Goal: Task Accomplishment & Management: Manage account settings

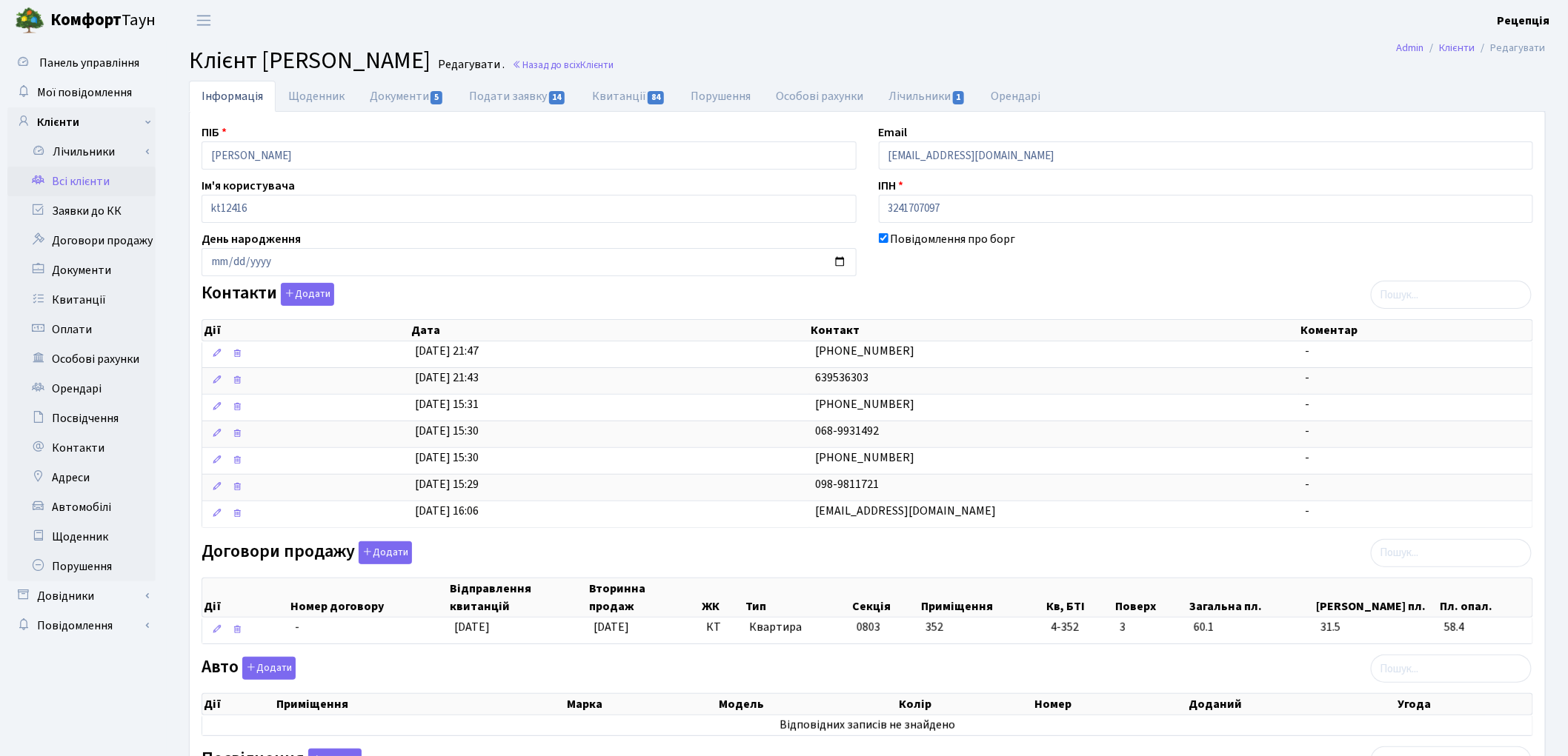
click at [85, 179] on link "Всі клієнти" at bounding box center [81, 181] width 149 height 30
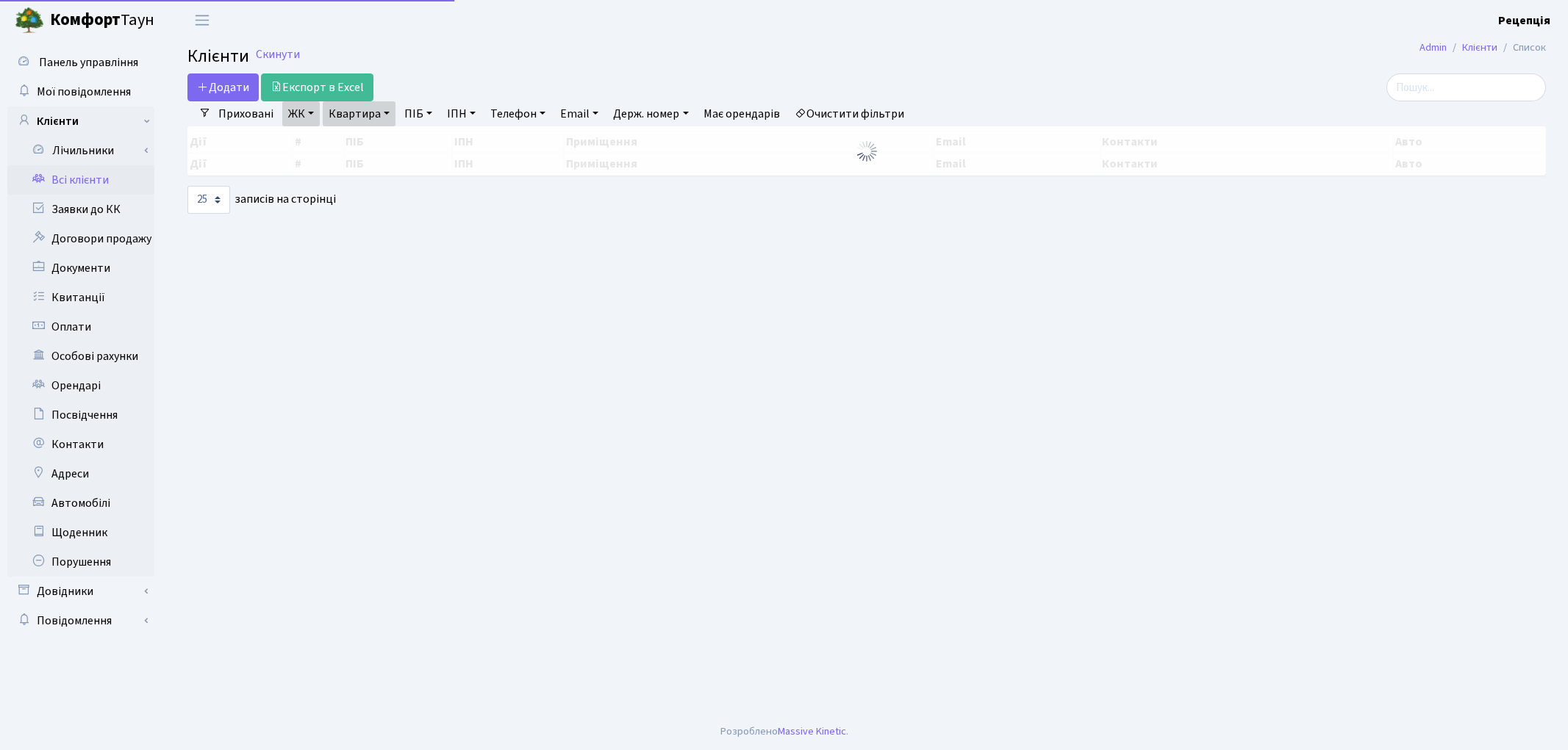
select select "25"
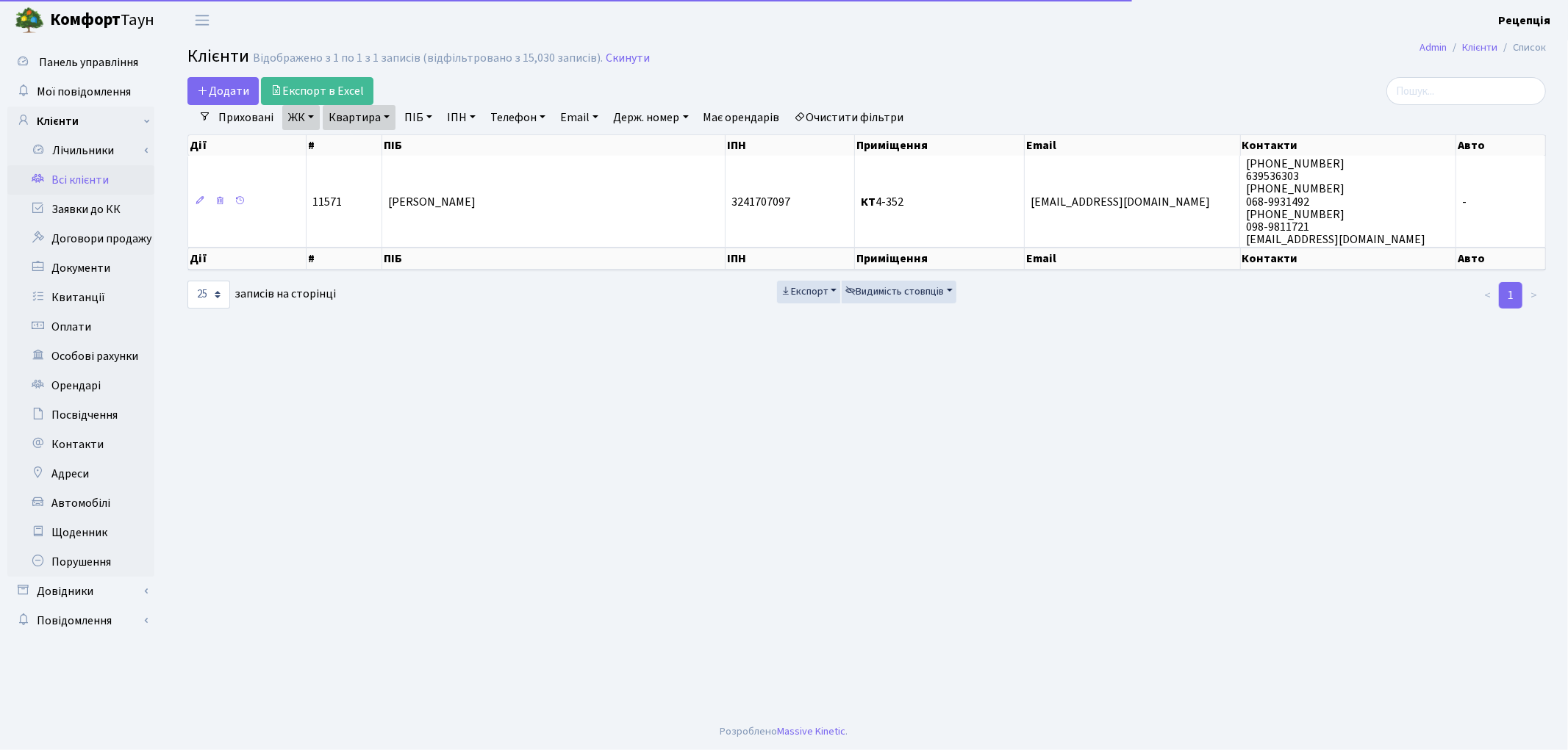
click at [856, 110] on link "Очистити фільтри" at bounding box center [849, 117] width 121 height 25
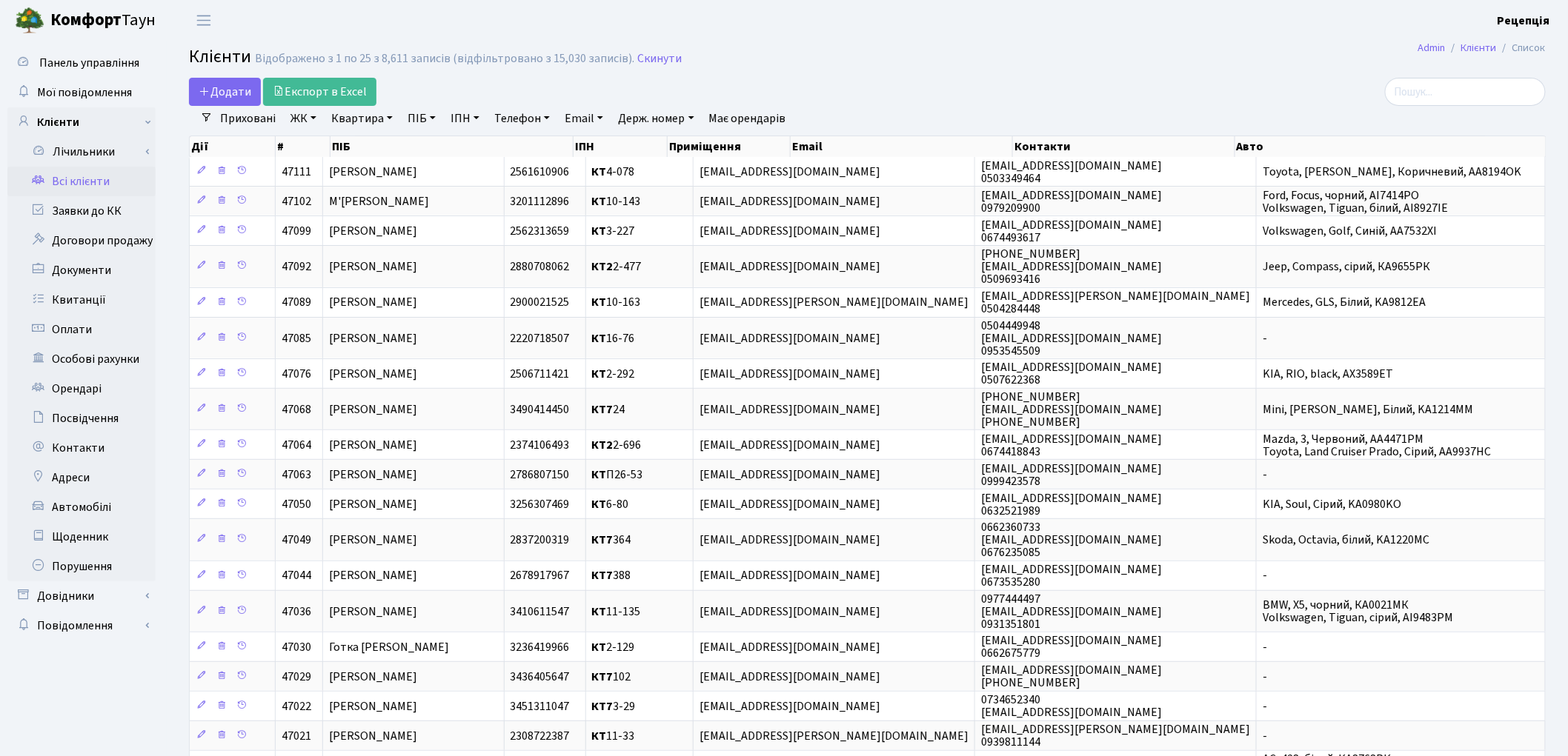
click at [313, 120] on link "ЖК" at bounding box center [303, 118] width 37 height 25
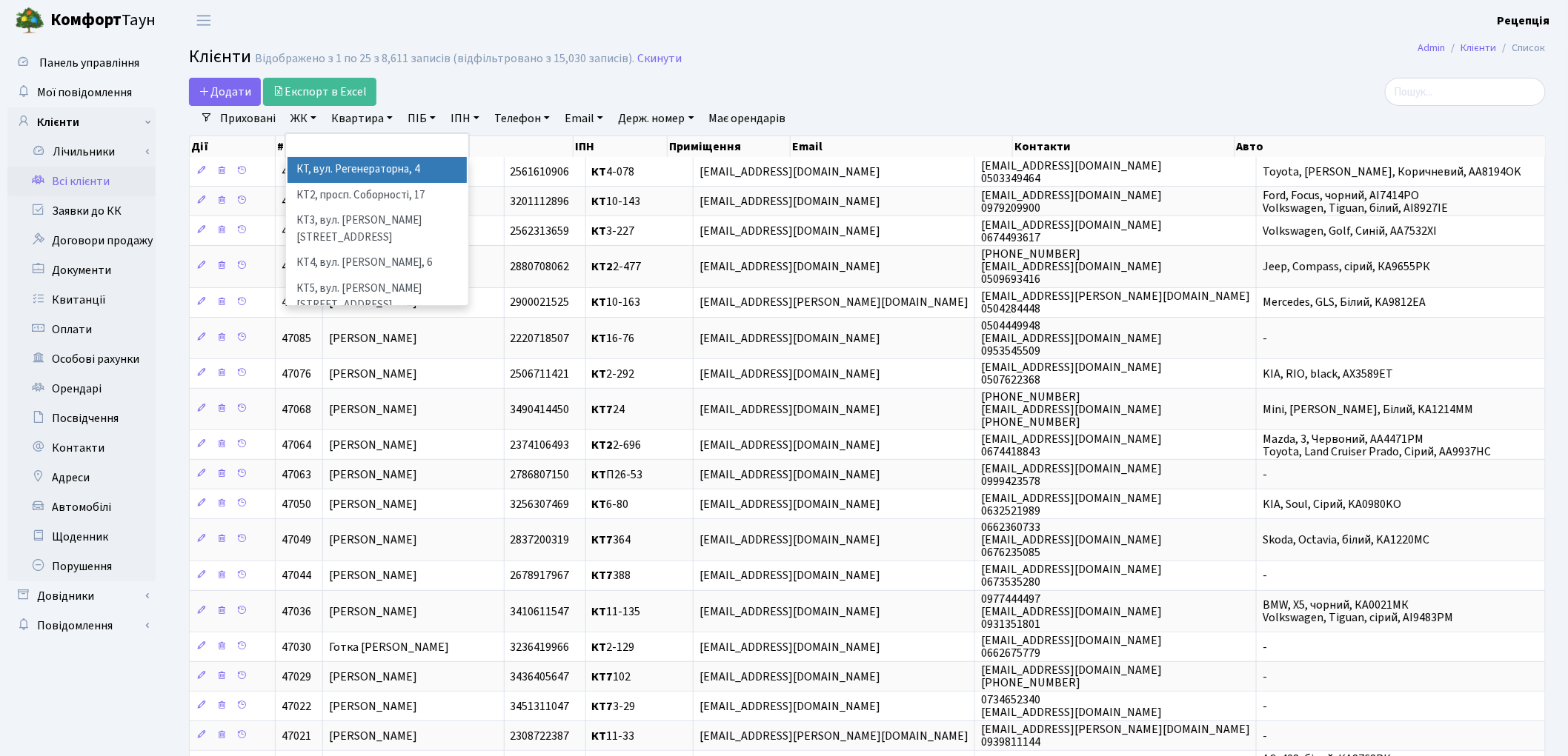
click at [335, 164] on li "КТ, вул. Регенераторна, 4" at bounding box center [378, 170] width 180 height 26
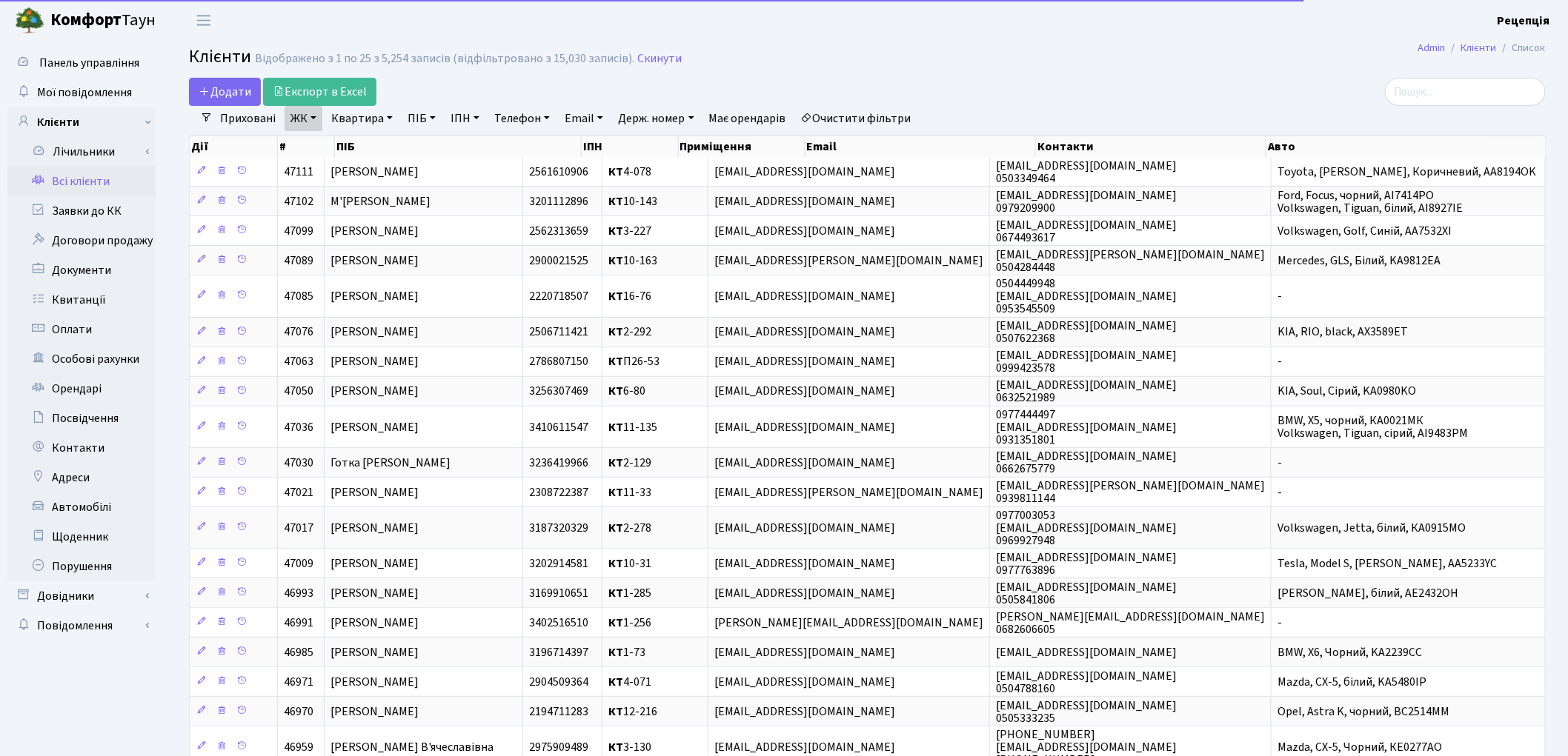
click at [354, 120] on link "Квартира" at bounding box center [362, 118] width 73 height 25
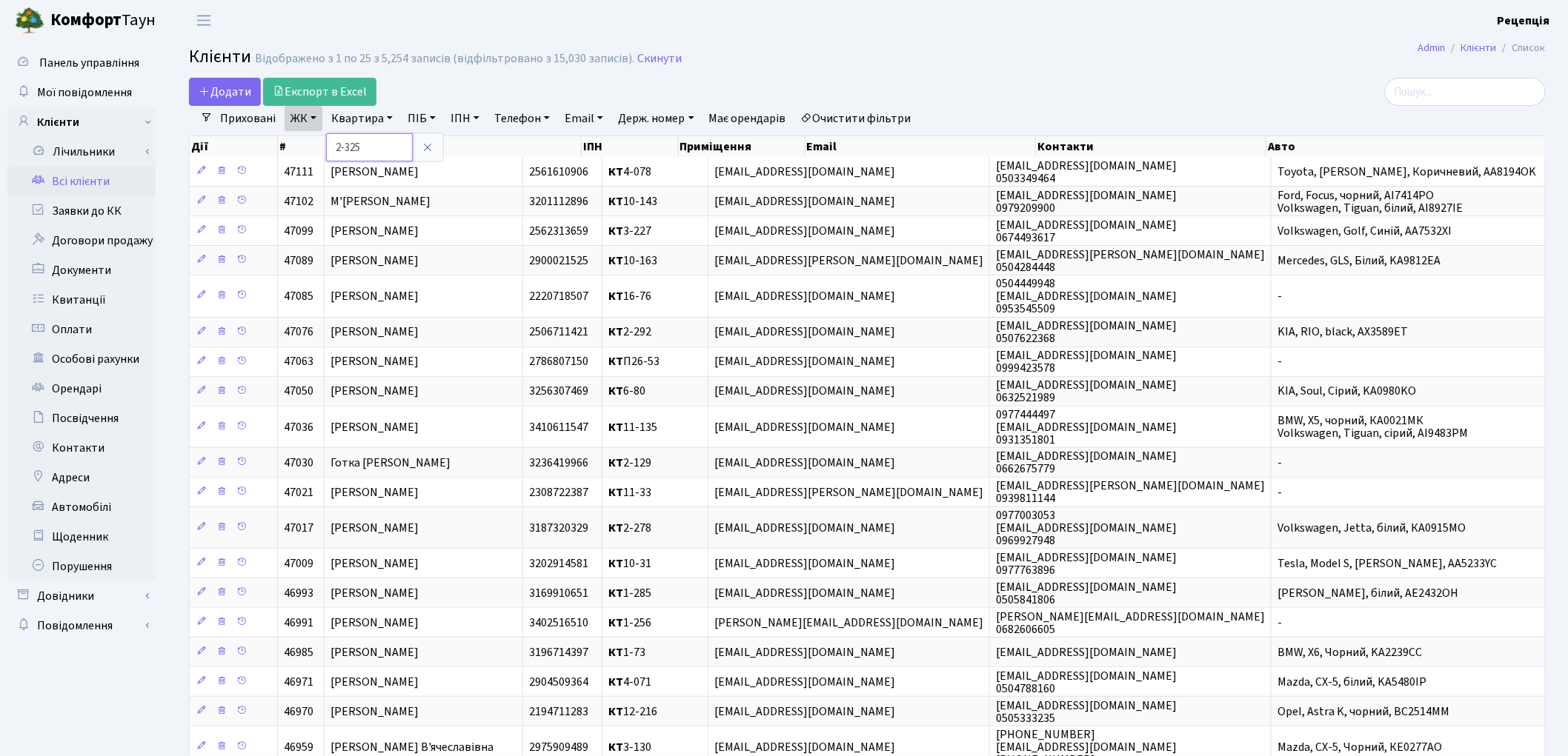
type input "2-325"
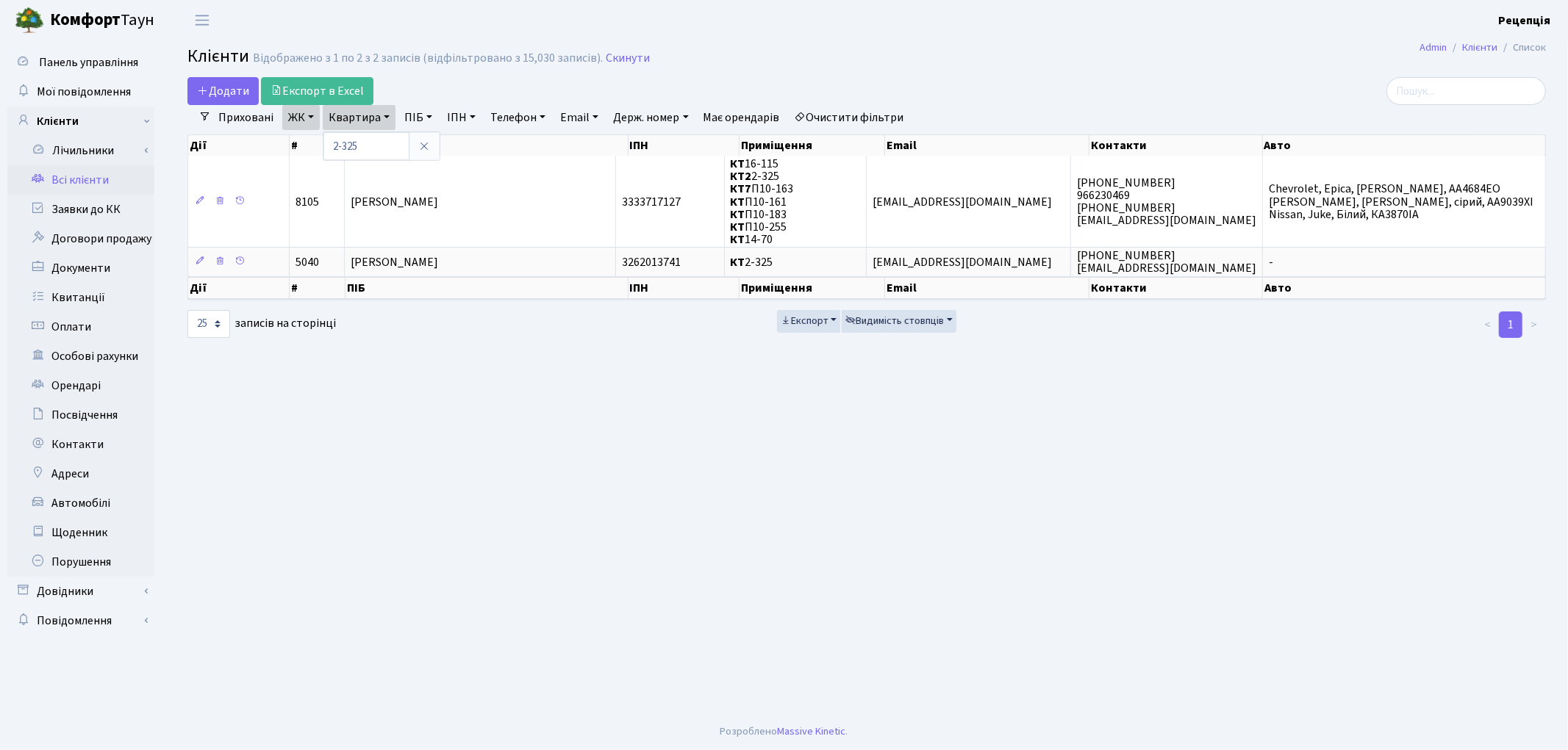
click at [317, 119] on link "ЖК" at bounding box center [300, 117] width 37 height 25
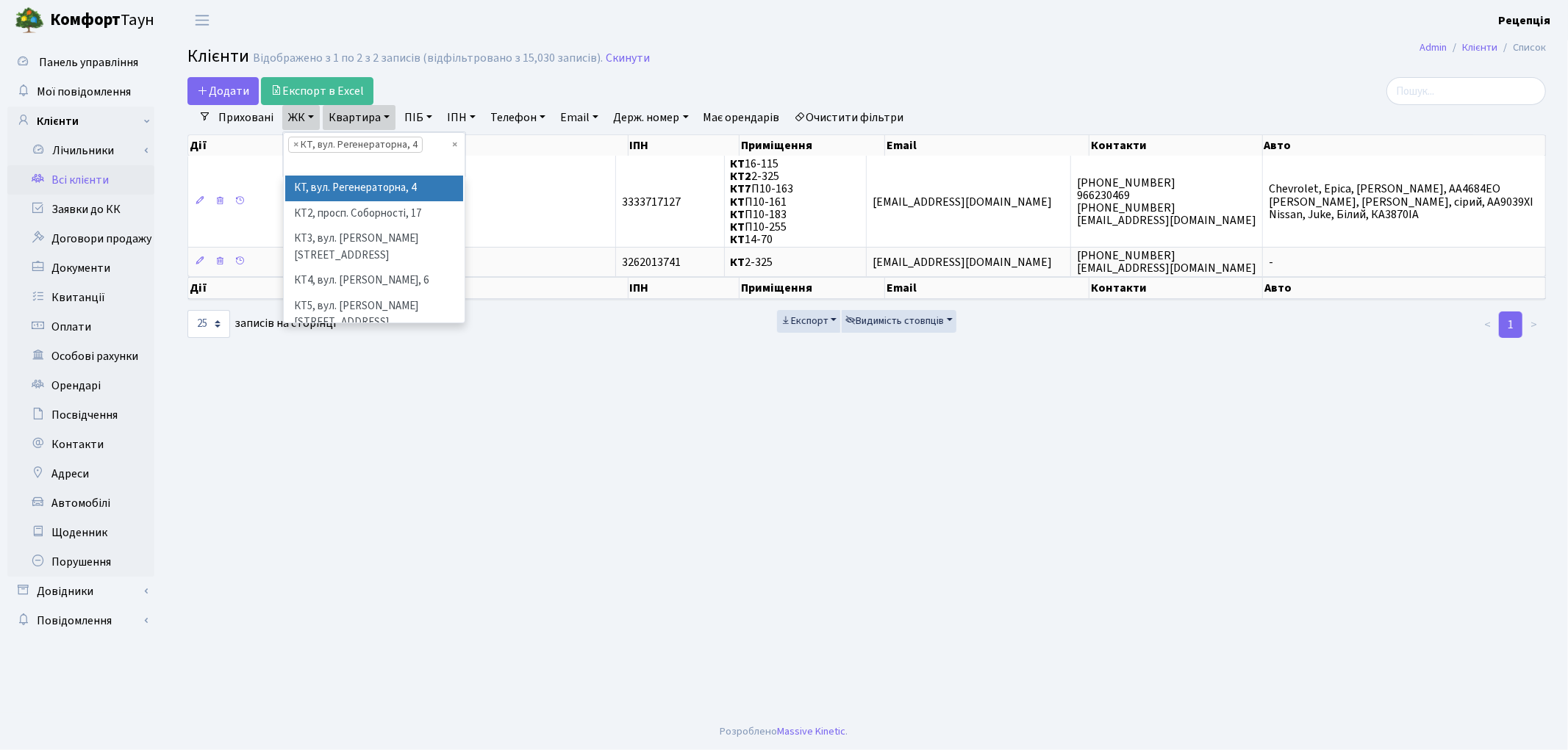
click at [317, 119] on link "ЖК" at bounding box center [300, 117] width 37 height 25
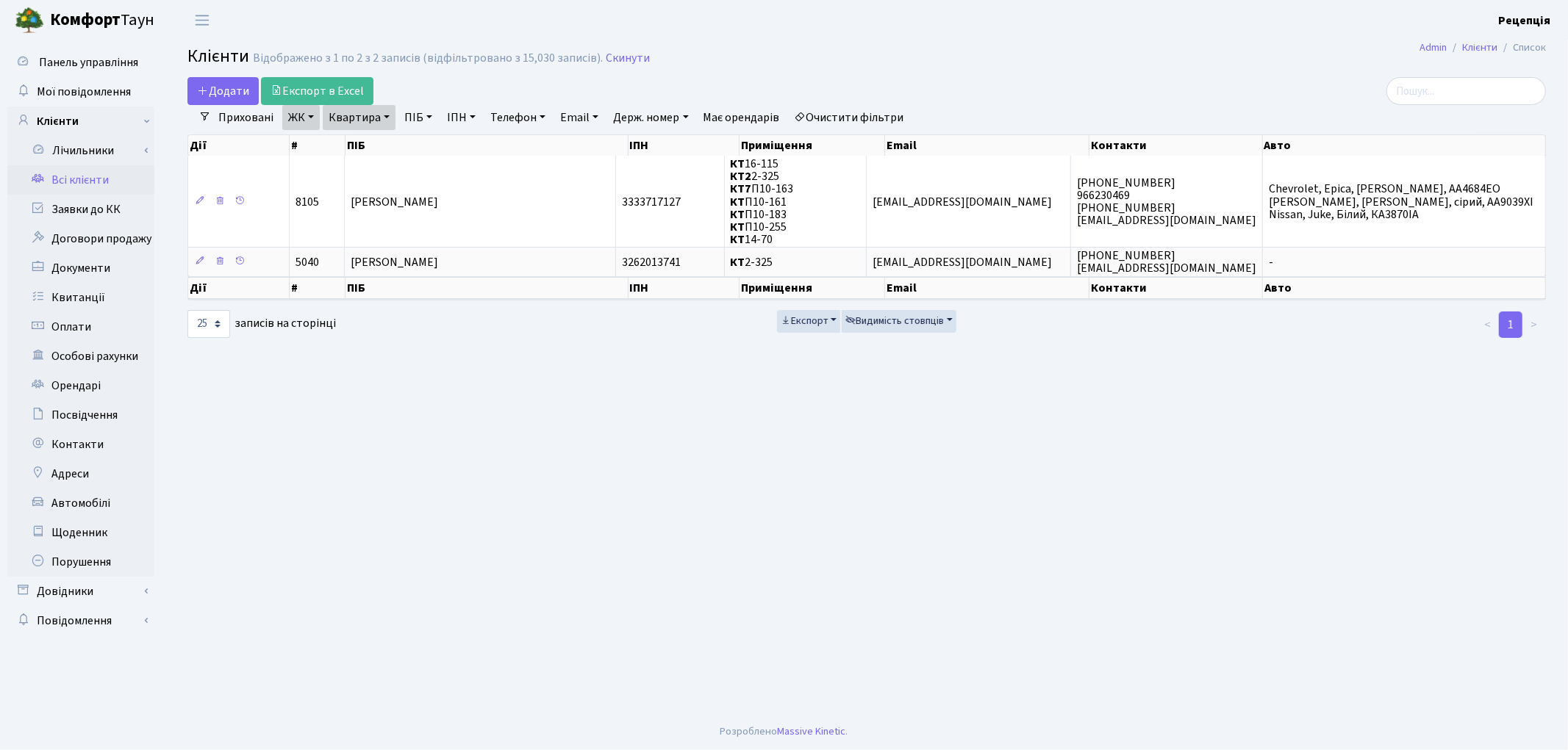
click at [373, 121] on link "Квартира" at bounding box center [359, 117] width 72 height 25
click at [427, 262] on span "[PERSON_NAME]" at bounding box center [394, 261] width 87 height 16
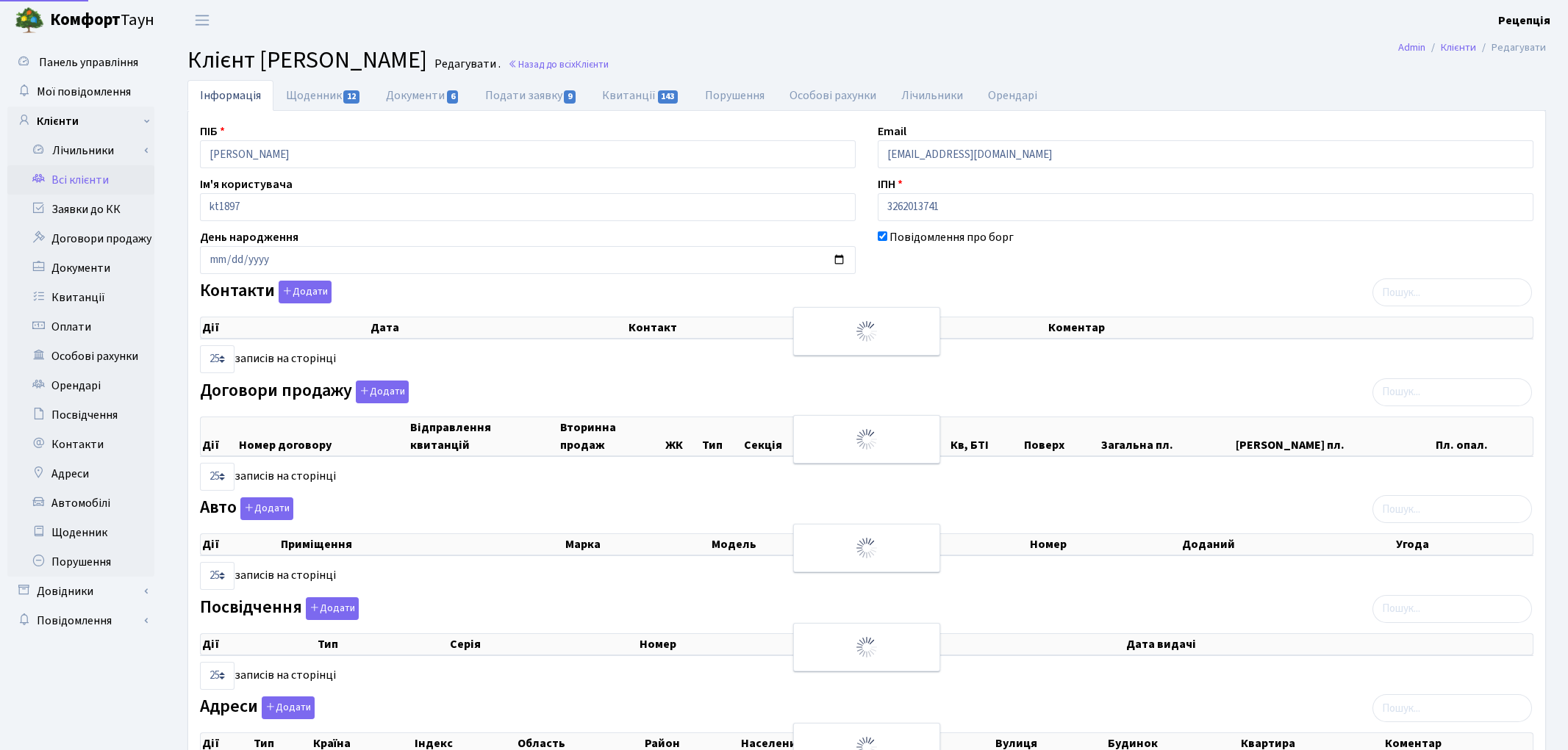
select select "25"
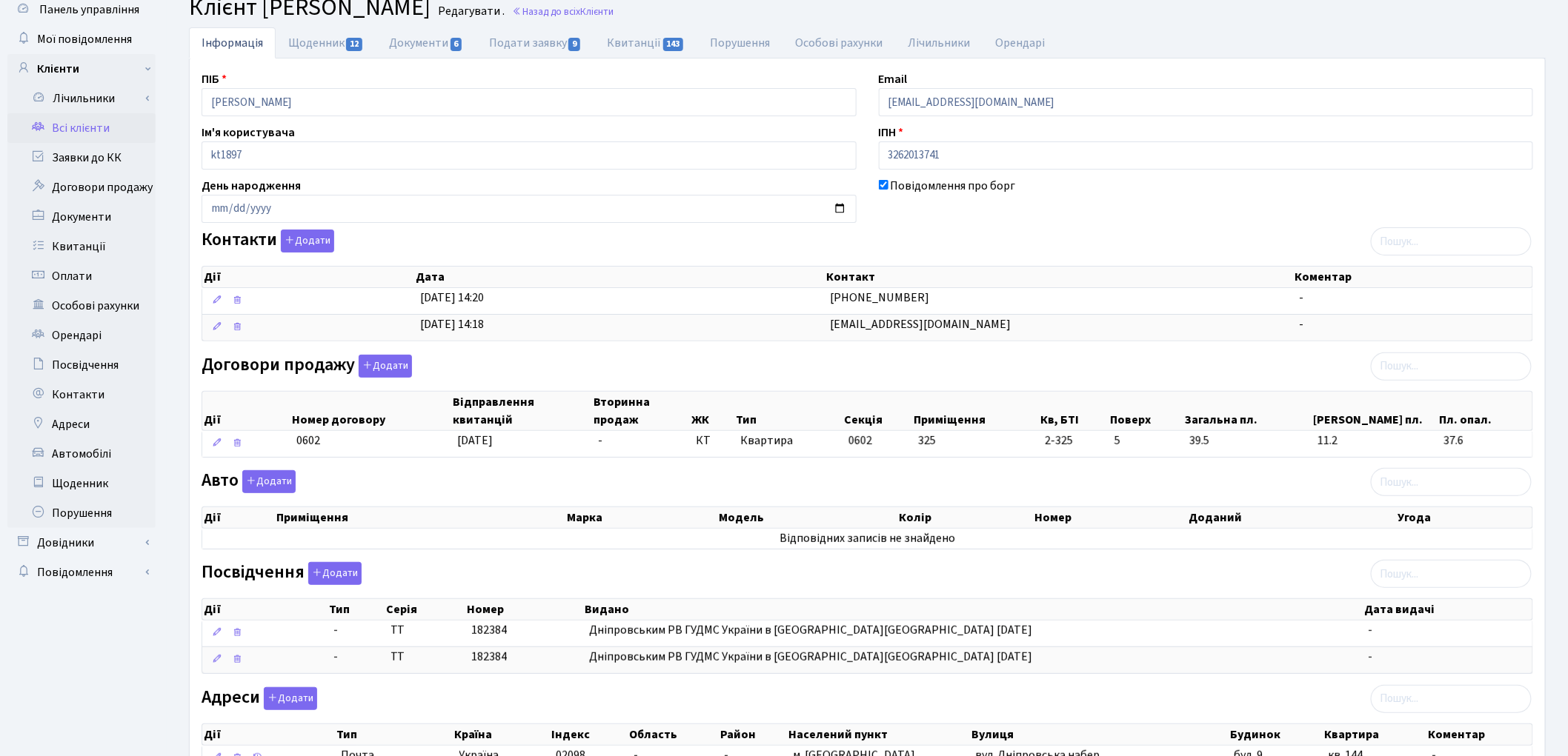
scroll to position [56, 0]
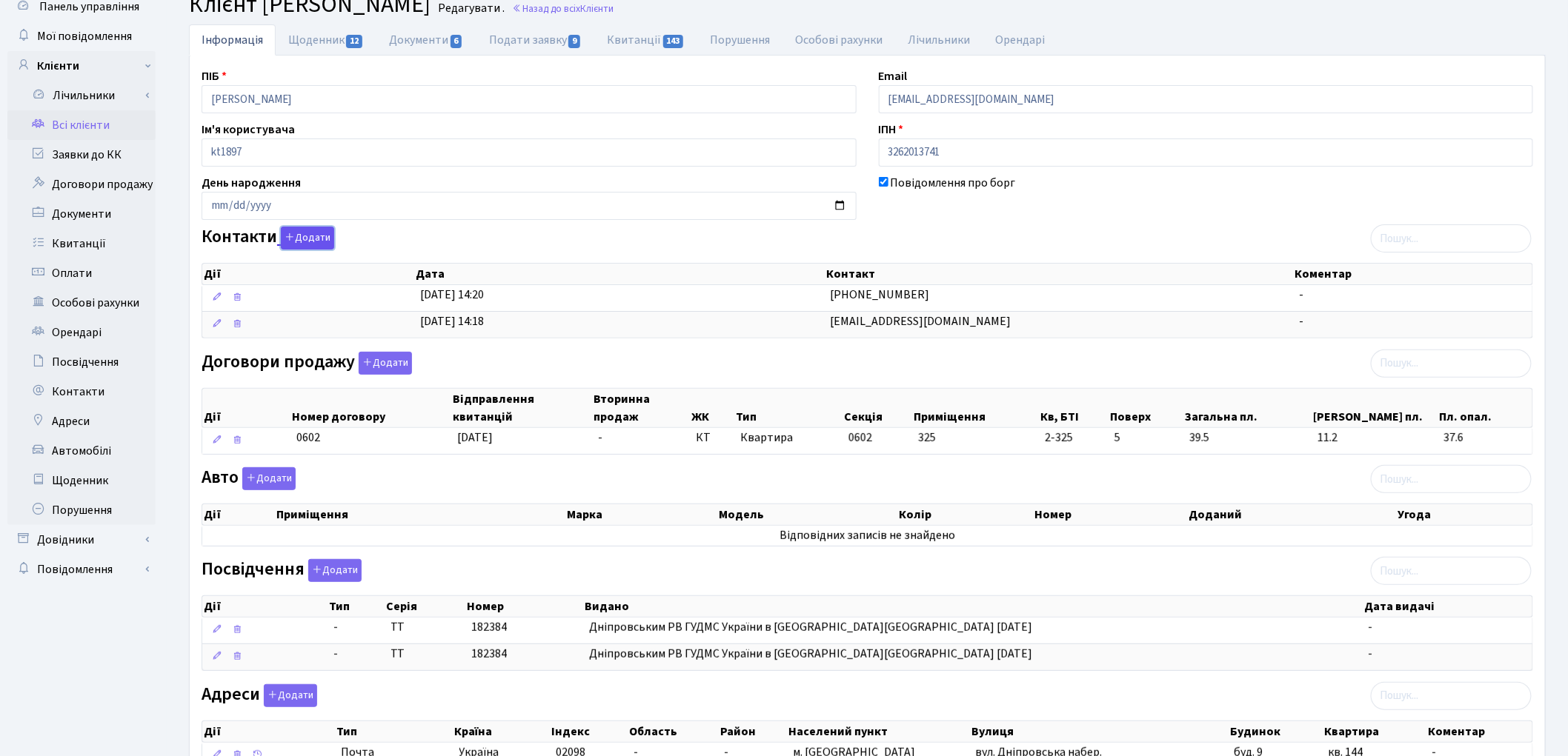
click at [309, 238] on button "Додати" at bounding box center [307, 238] width 53 height 23
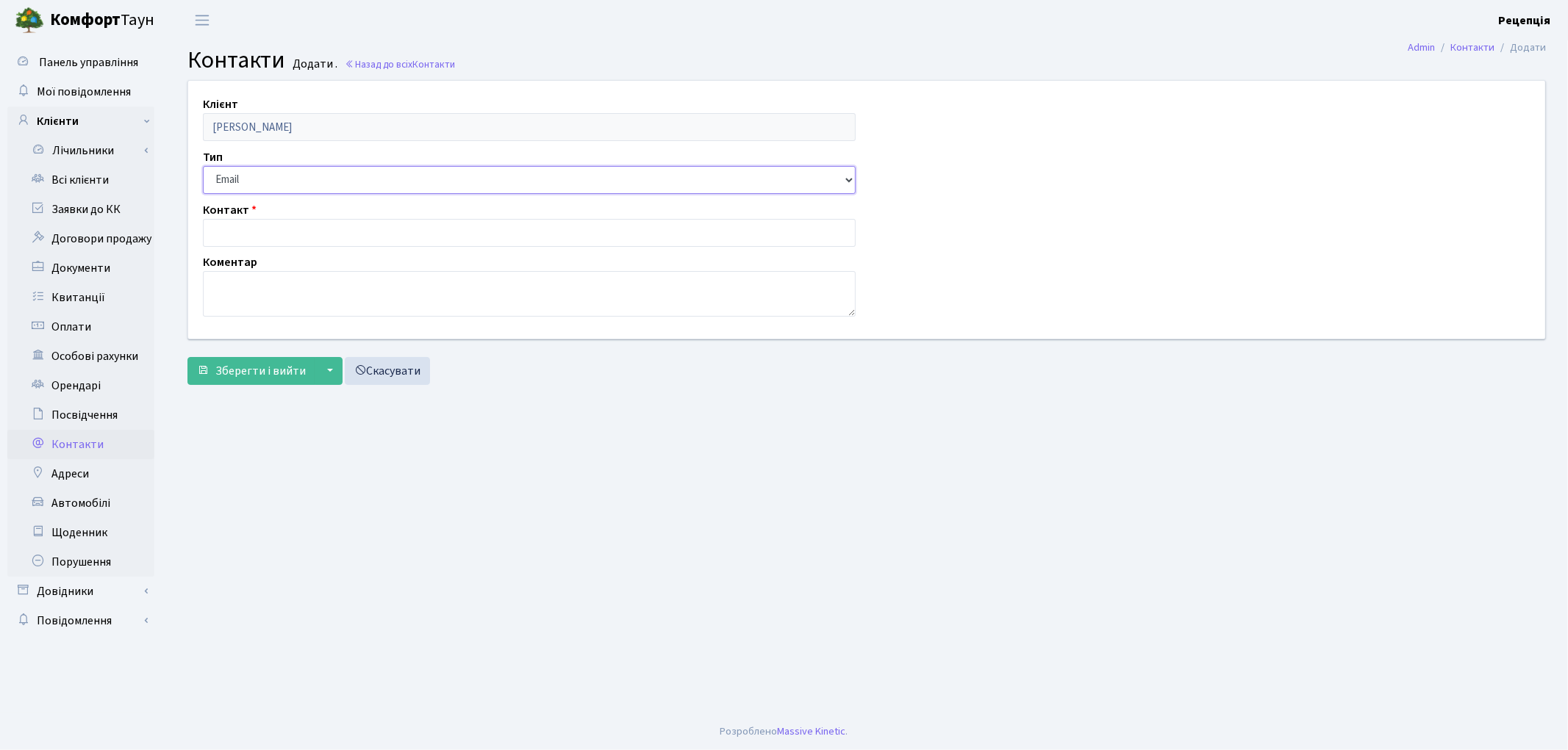
click at [257, 168] on select "Email Телефон" at bounding box center [529, 180] width 653 height 28
select select "1"
click at [203, 166] on select "Email Телефон" at bounding box center [529, 180] width 653 height 28
click at [262, 236] on input "text" at bounding box center [529, 233] width 653 height 28
type input "0682314494"
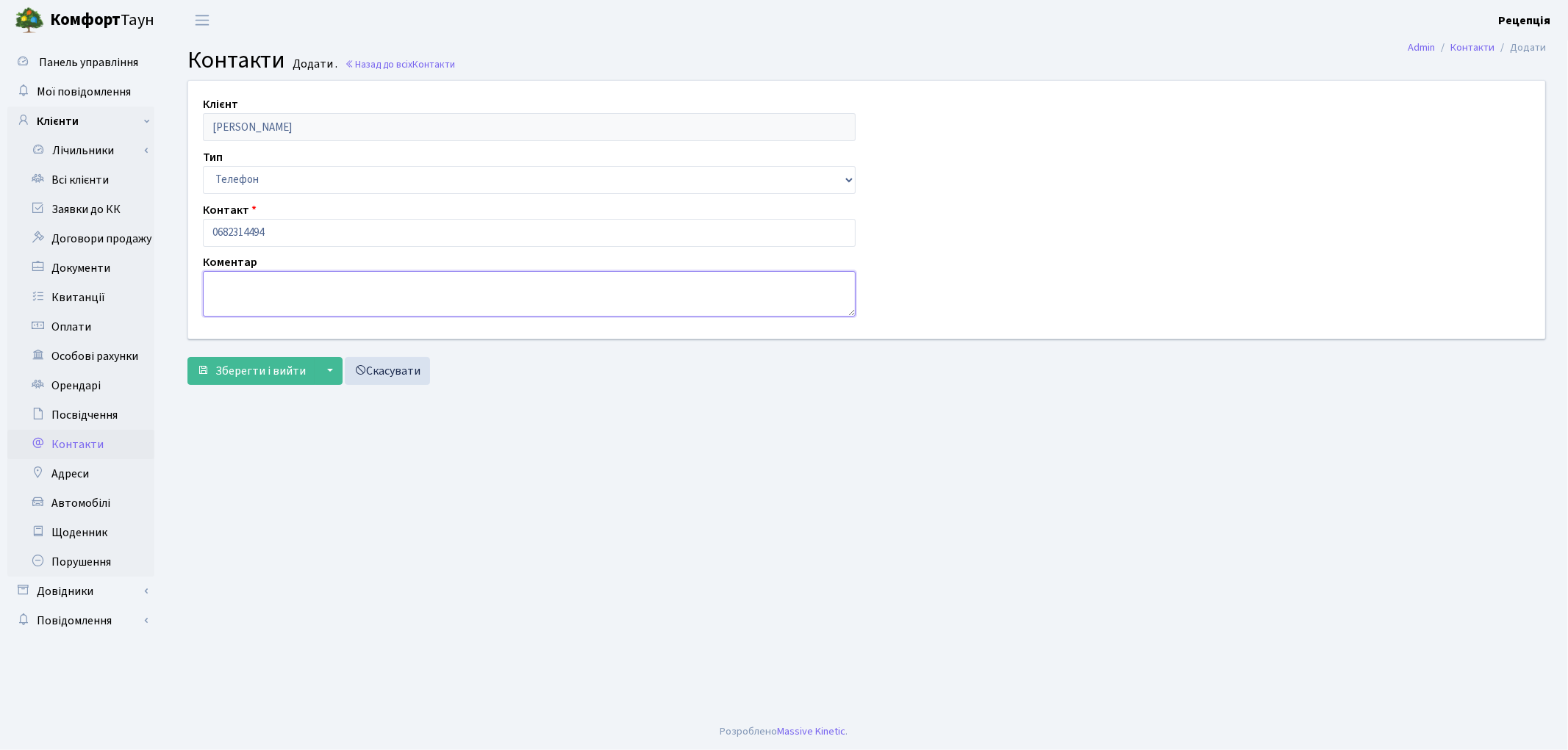
click at [249, 289] on textarea at bounding box center [529, 294] width 653 height 45
type textarea "d"
type textarea "власниця"
click at [268, 232] on input "0682314494" at bounding box center [529, 233] width 653 height 28
click at [245, 232] on input "0682314495" at bounding box center [529, 233] width 653 height 28
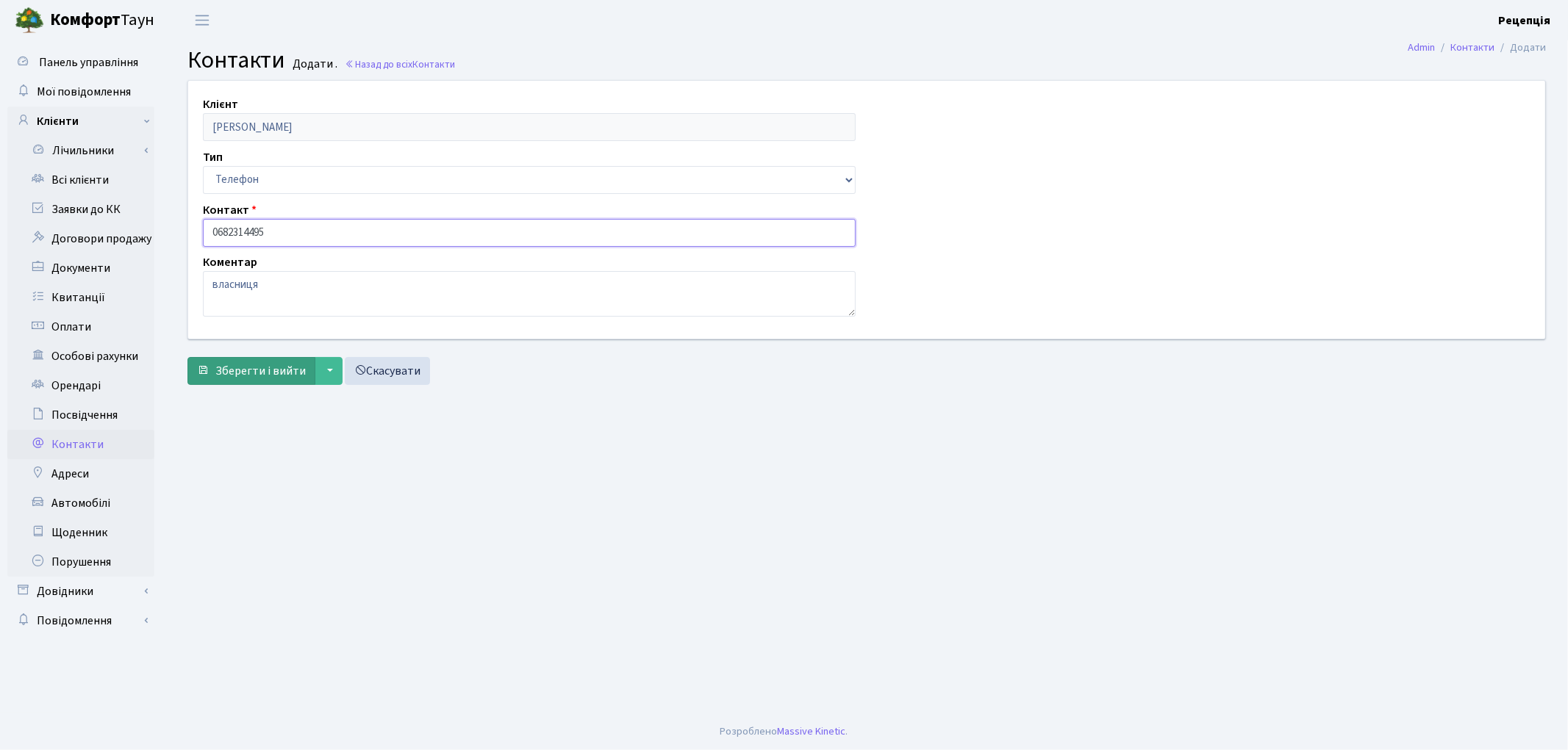
type input "0682314495"
click at [257, 372] on span "Зберегти і вийти" at bounding box center [261, 371] width 91 height 16
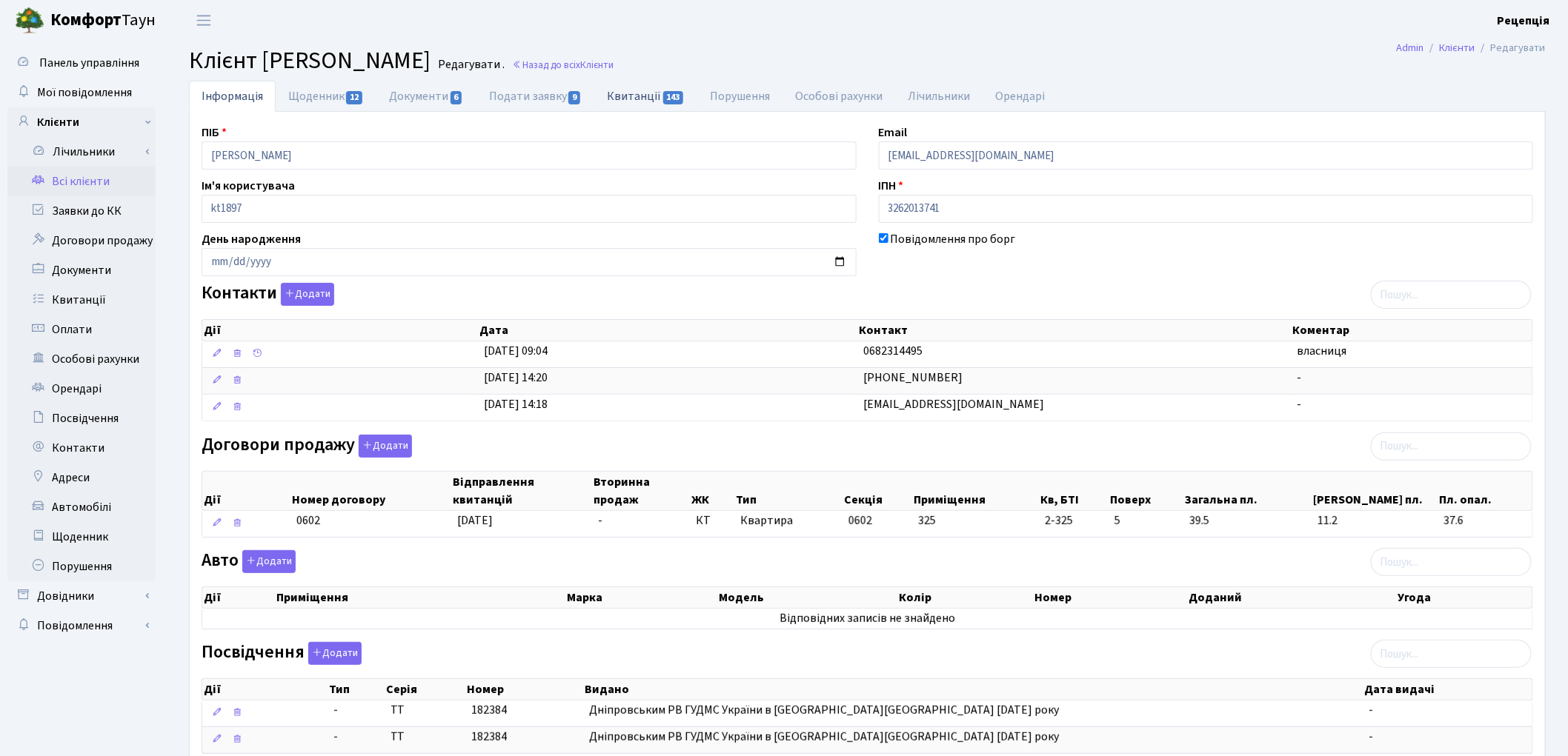
click at [623, 102] on link "Квитанції 143" at bounding box center [646, 95] width 103 height 31
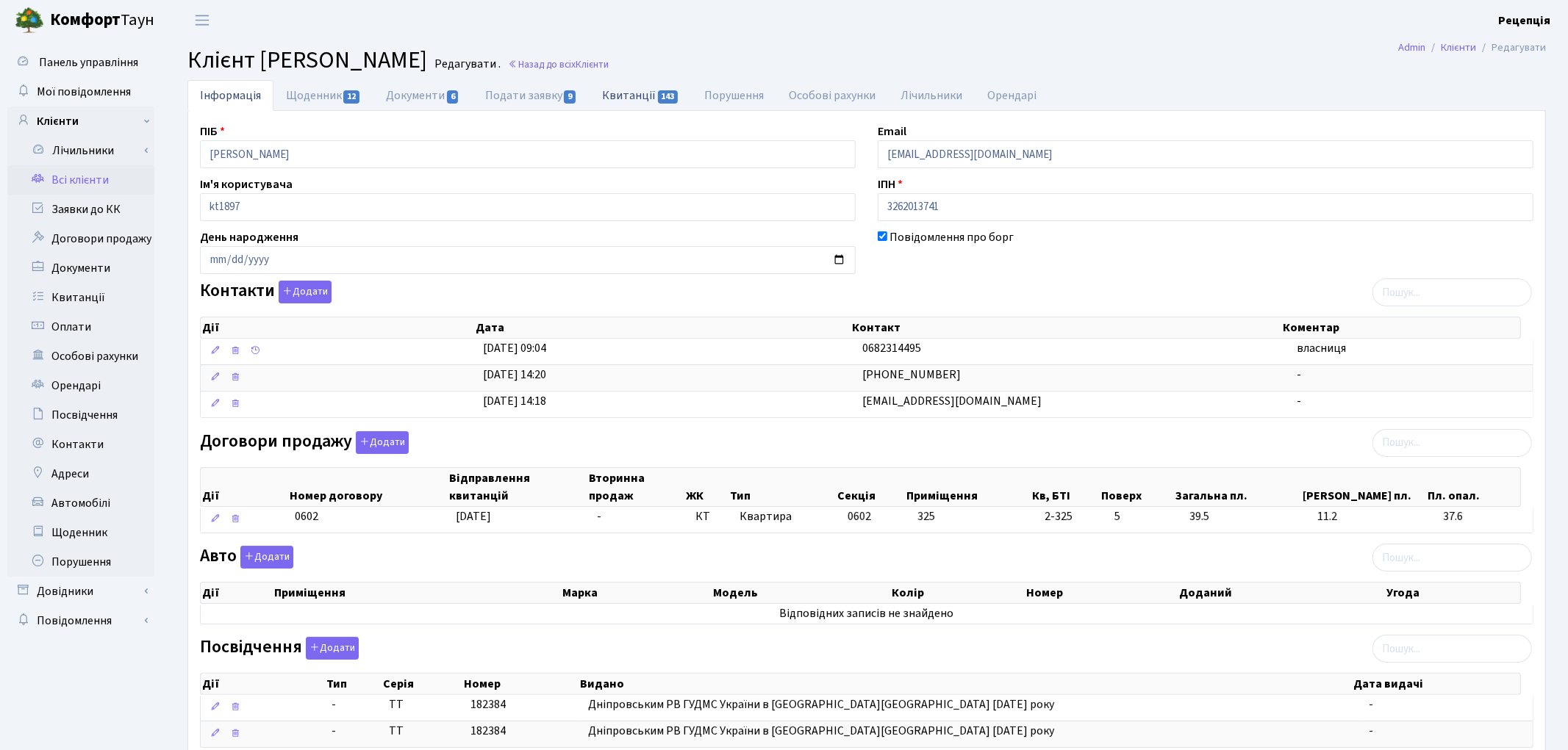
select select "25"
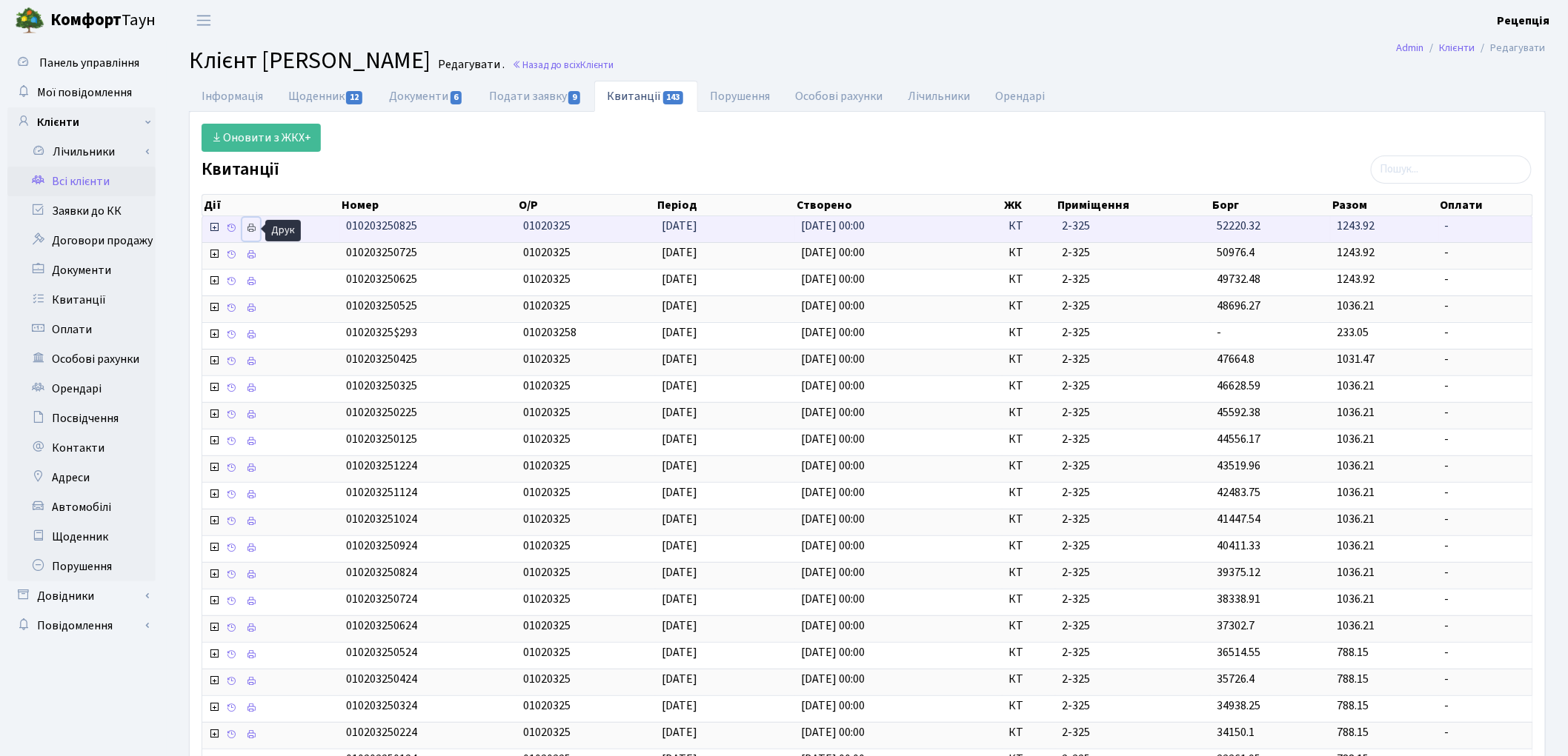
click at [254, 227] on icon at bounding box center [251, 228] width 10 height 10
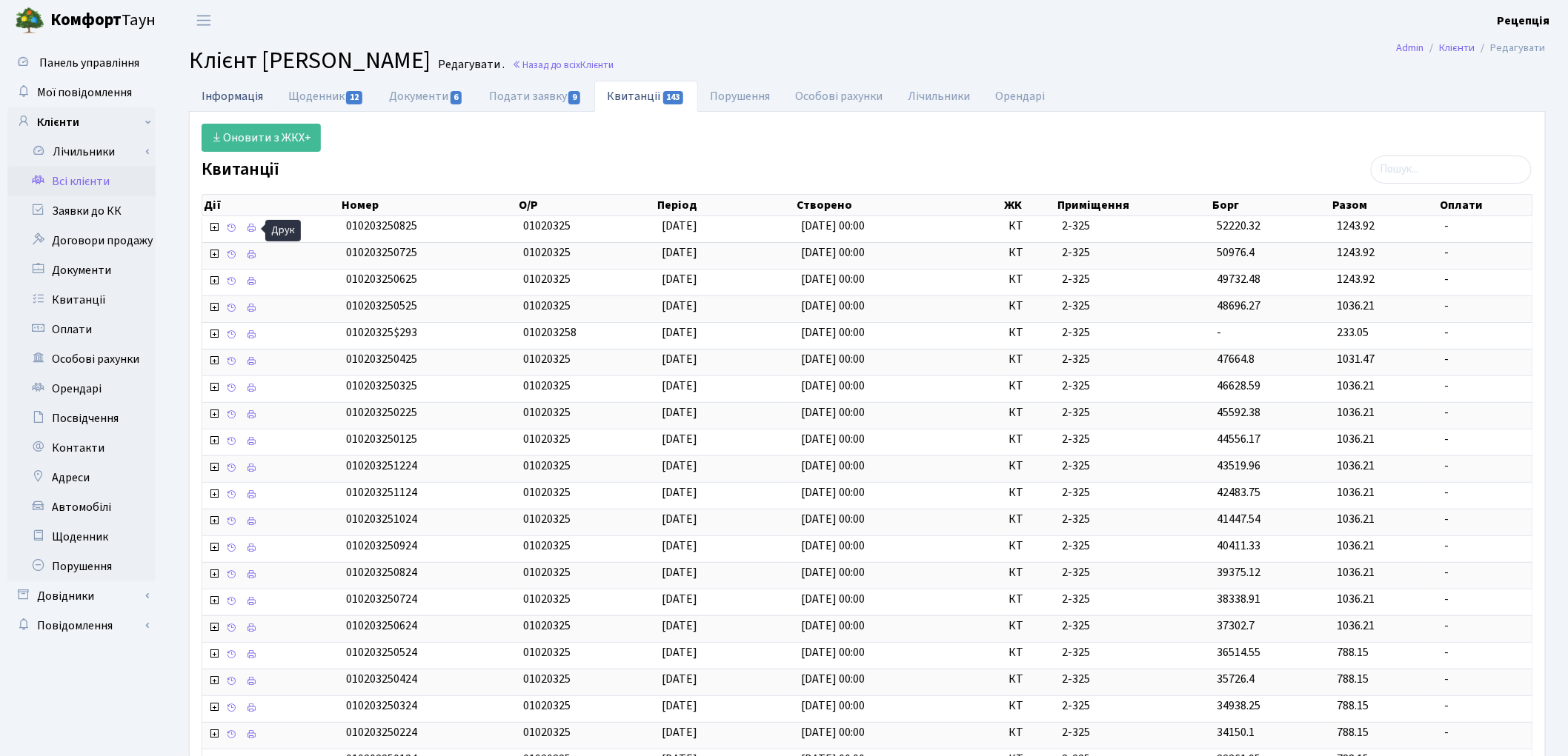
click at [233, 101] on link "Інформація" at bounding box center [232, 95] width 87 height 31
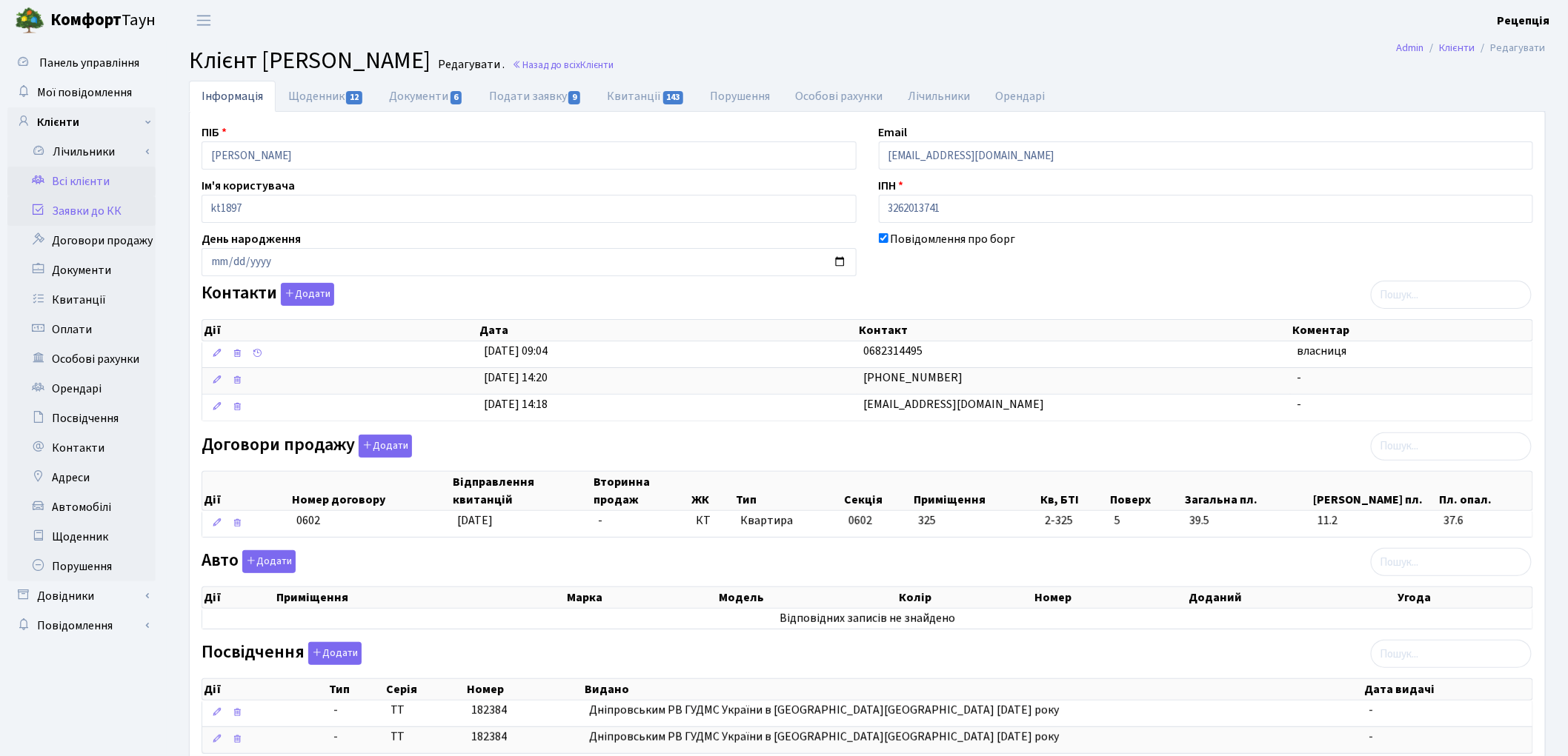
click at [82, 211] on link "Заявки до КК" at bounding box center [81, 211] width 149 height 30
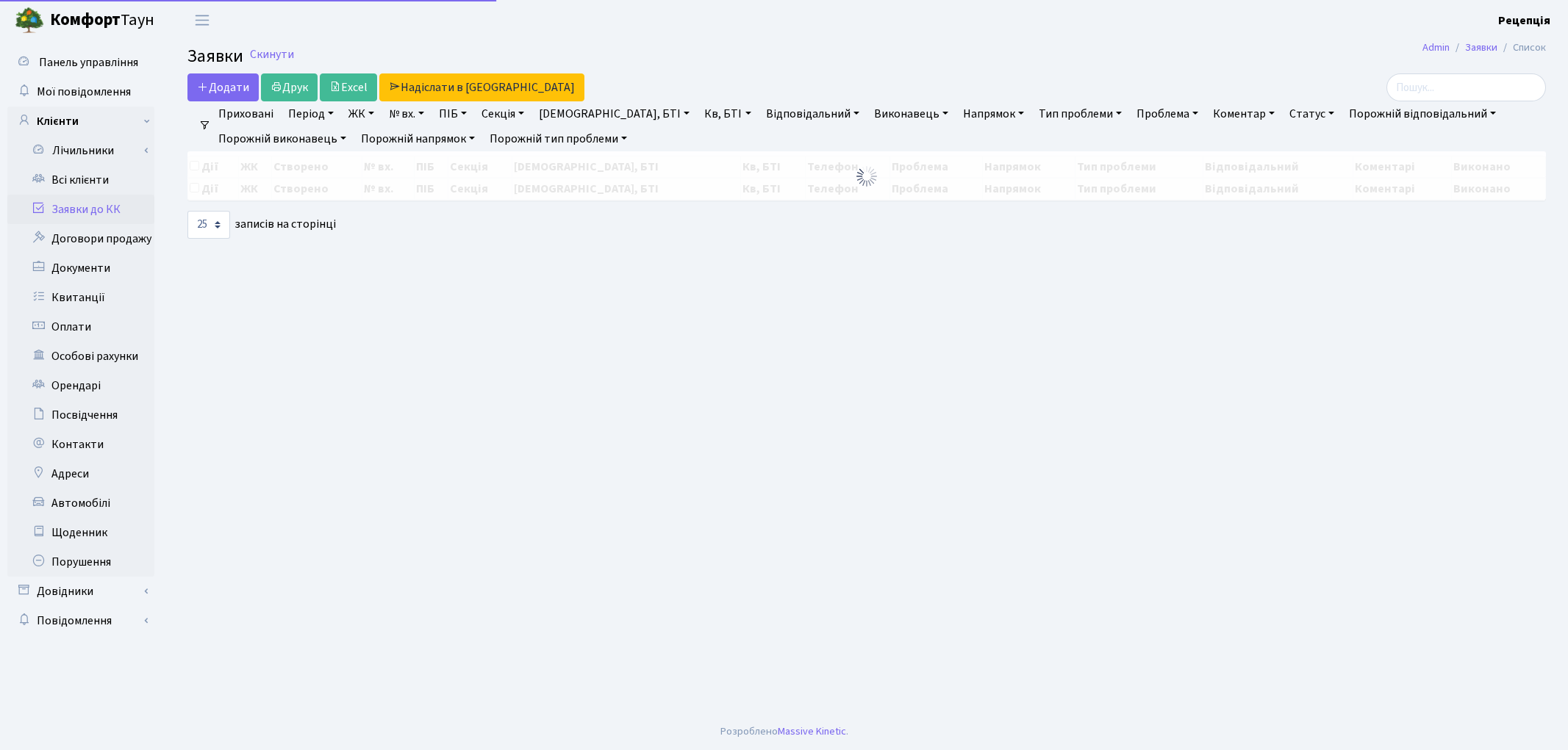
select select
select select "25"
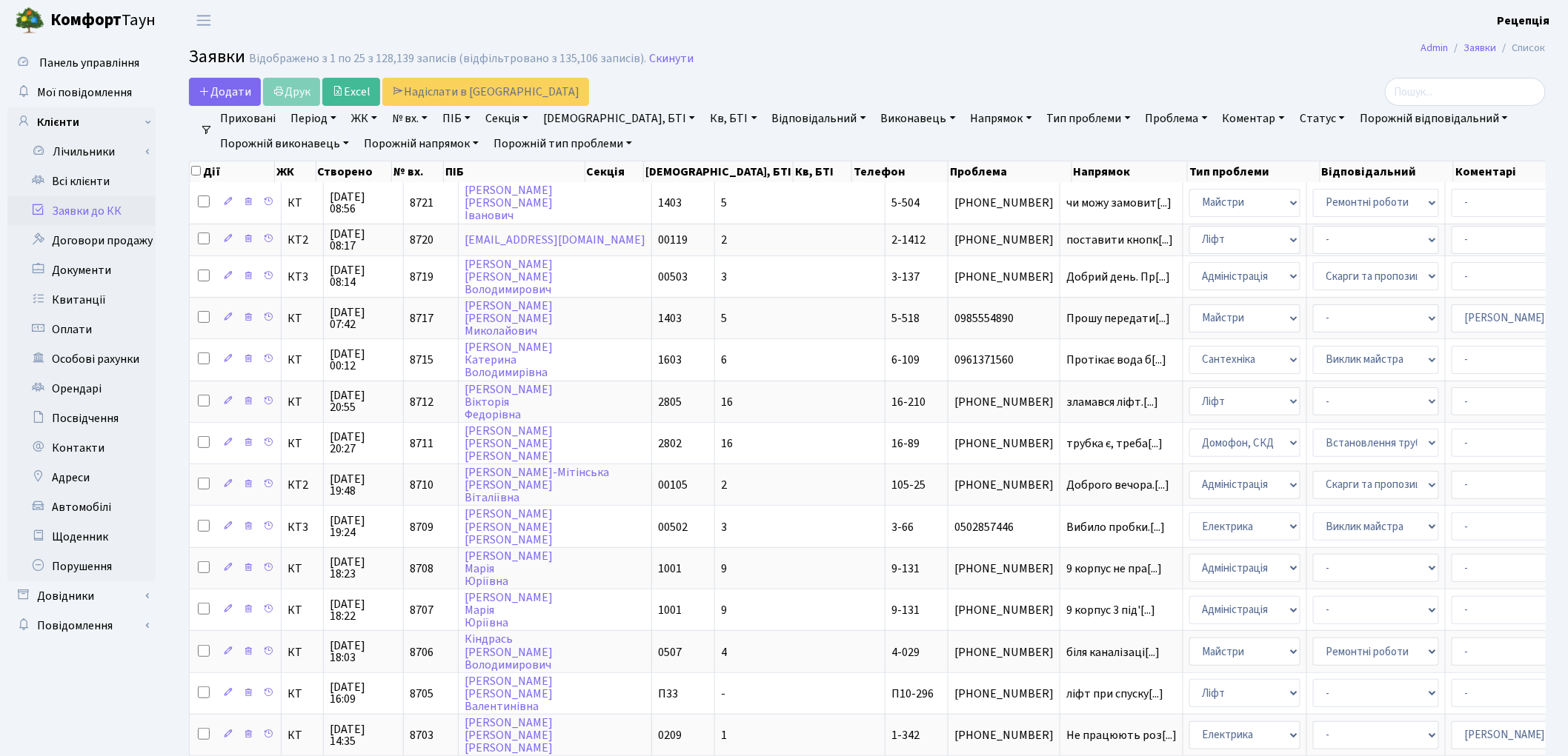
click at [365, 120] on link "ЖК" at bounding box center [364, 118] width 37 height 25
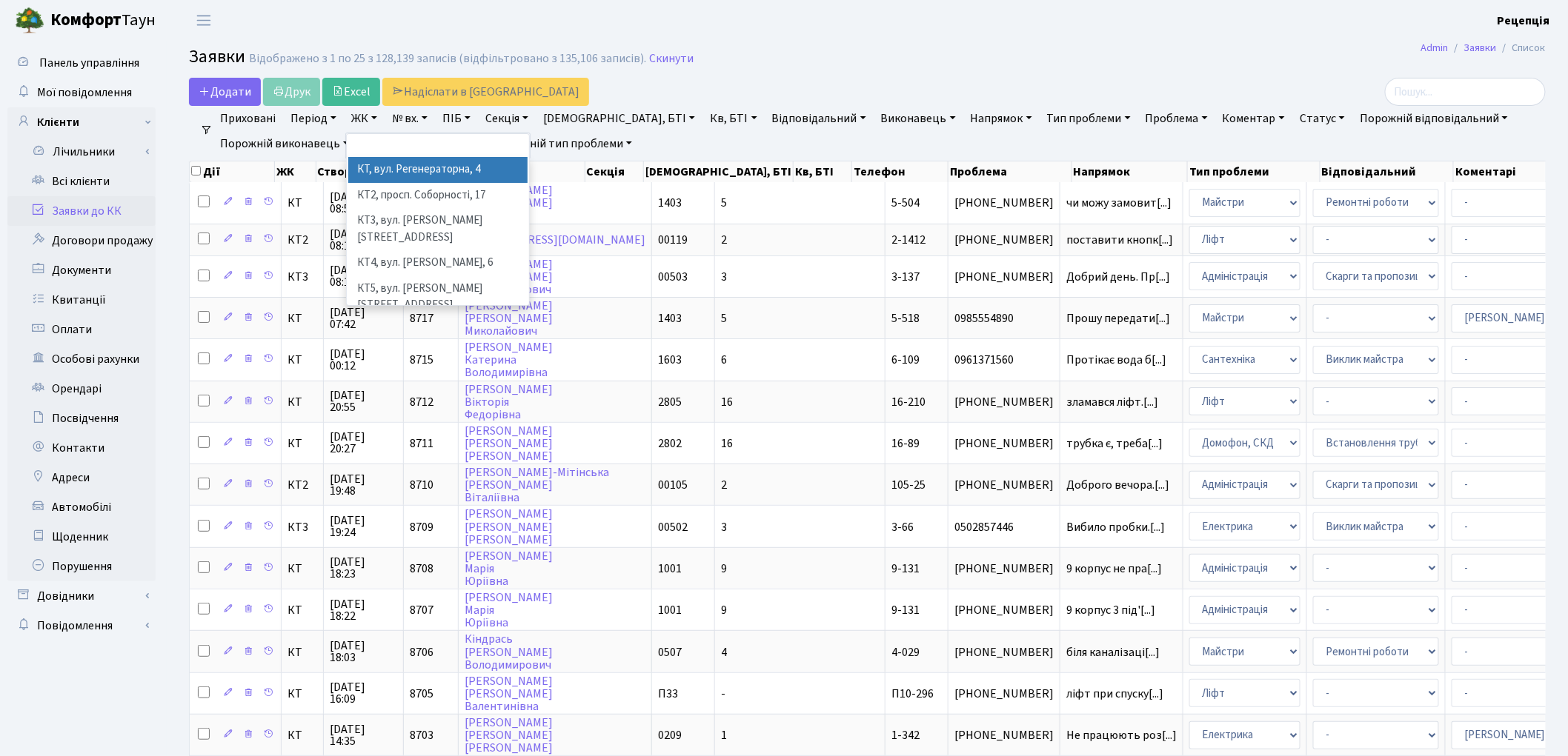
click at [388, 171] on li "КТ, вул. Регенераторна, 4" at bounding box center [439, 170] width 180 height 26
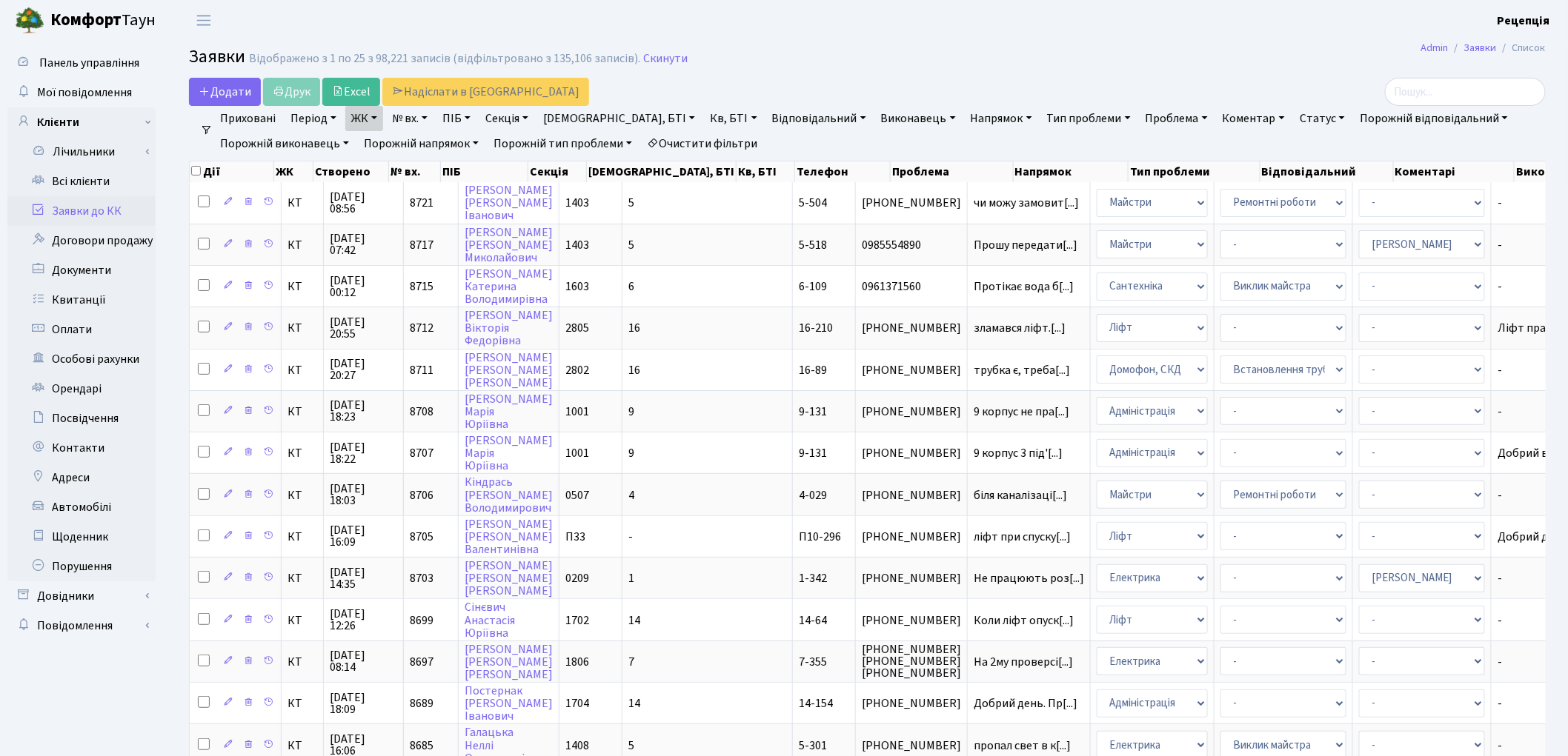
click at [704, 111] on link "Кв, БТІ" at bounding box center [733, 118] width 59 height 25
type input "10-34"
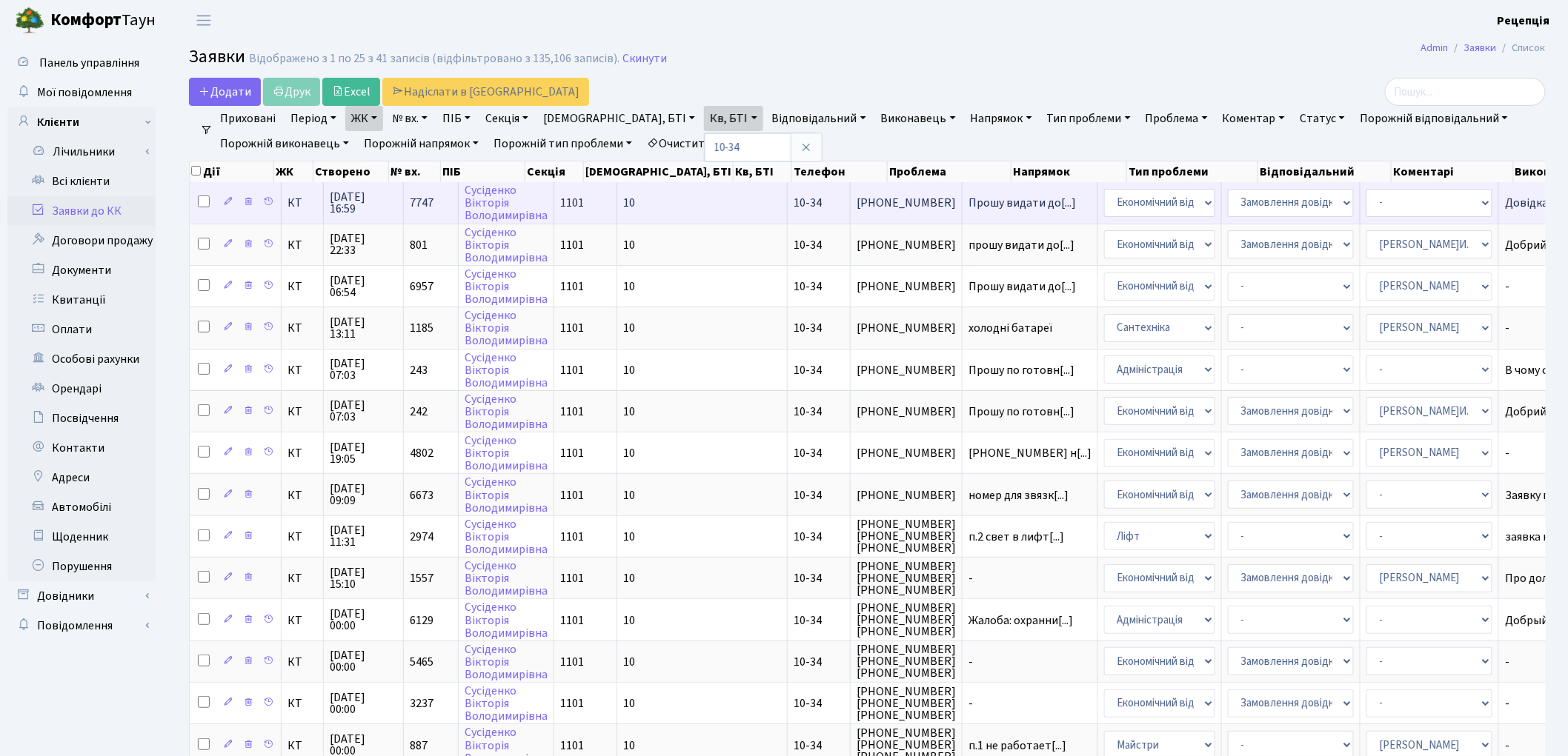
click at [788, 207] on td "10-34" at bounding box center [819, 203] width 63 height 41
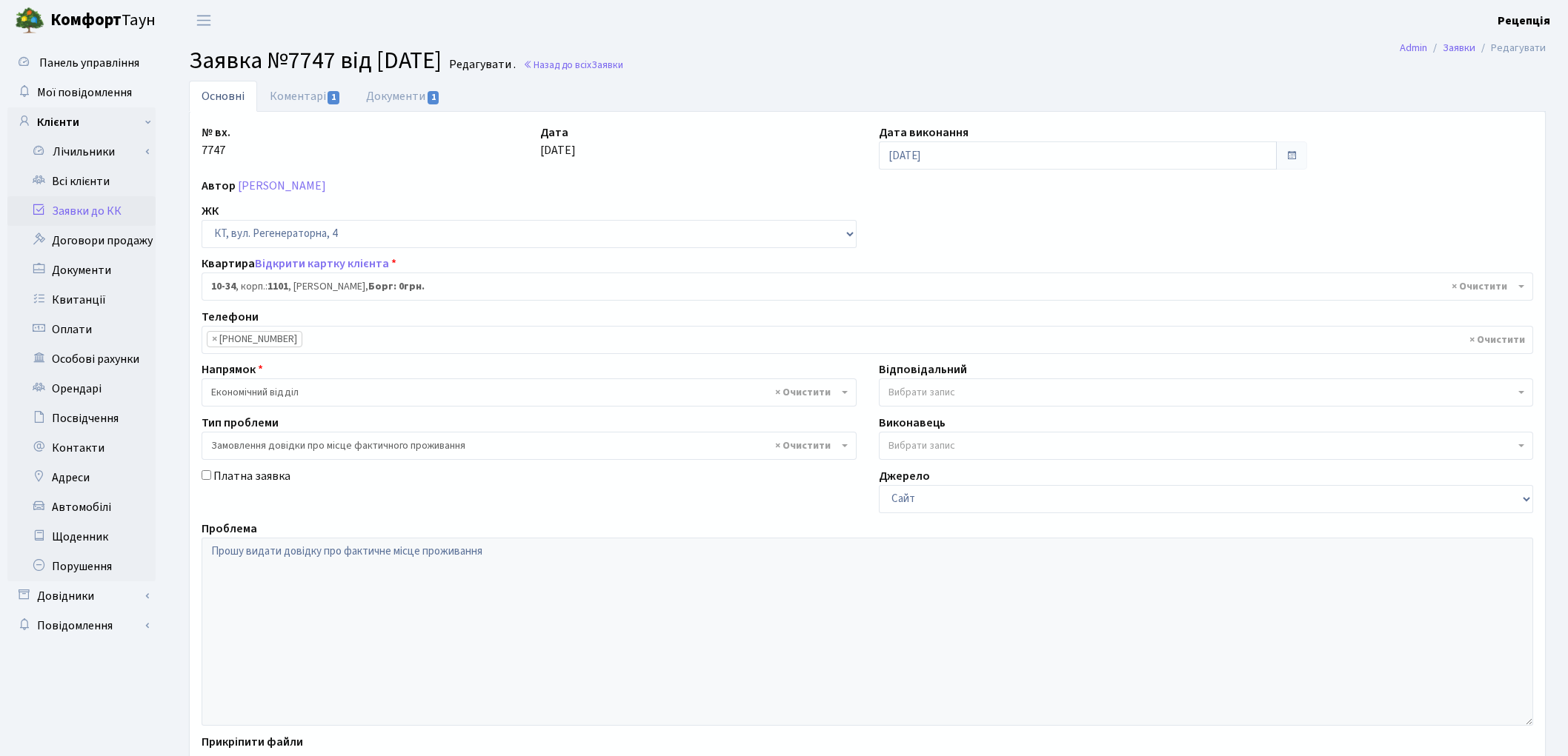
select select "6603"
select select "8"
click at [381, 98] on link "Документи 1" at bounding box center [403, 95] width 99 height 31
select select "25"
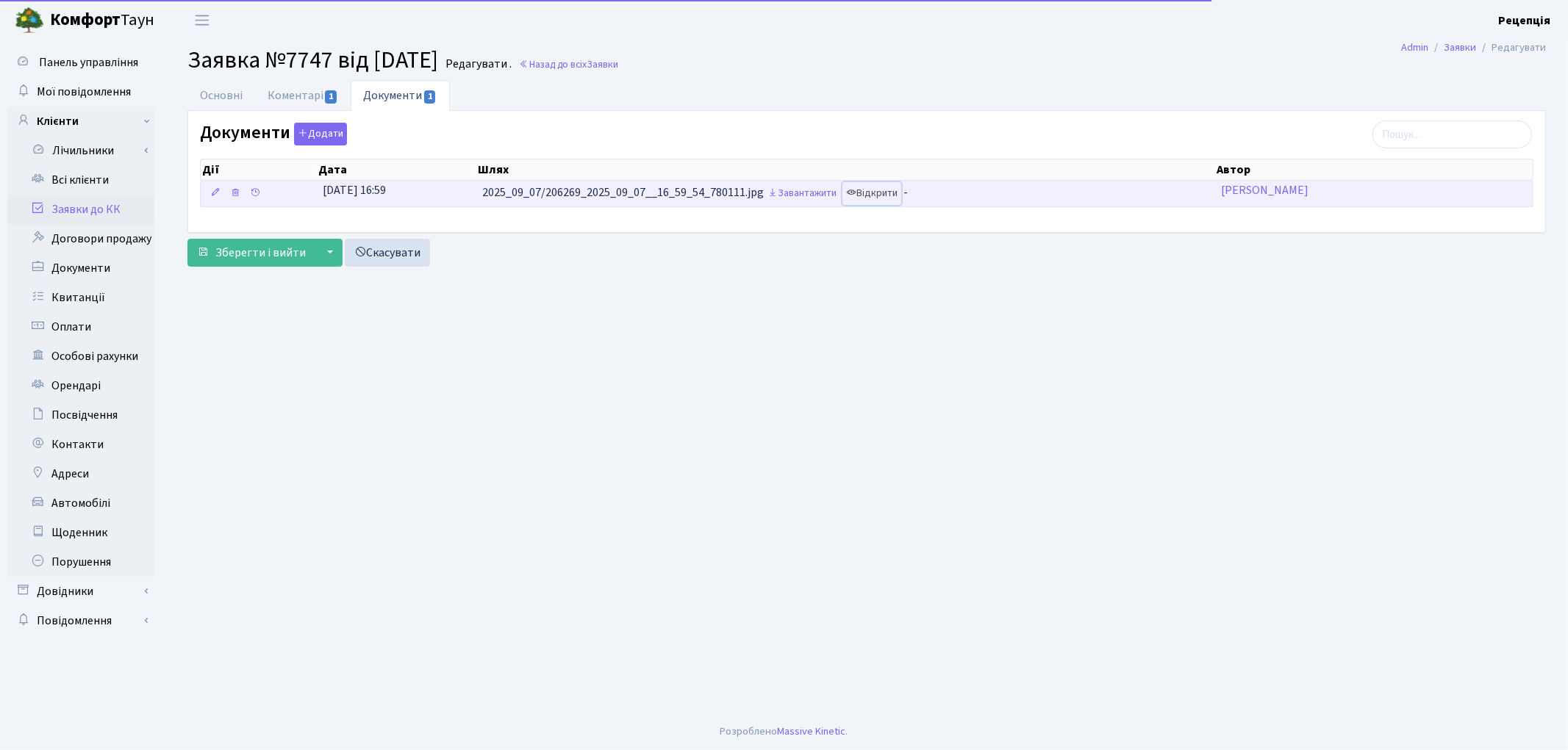
click at [884, 184] on link "Відкрити" at bounding box center [871, 194] width 58 height 23
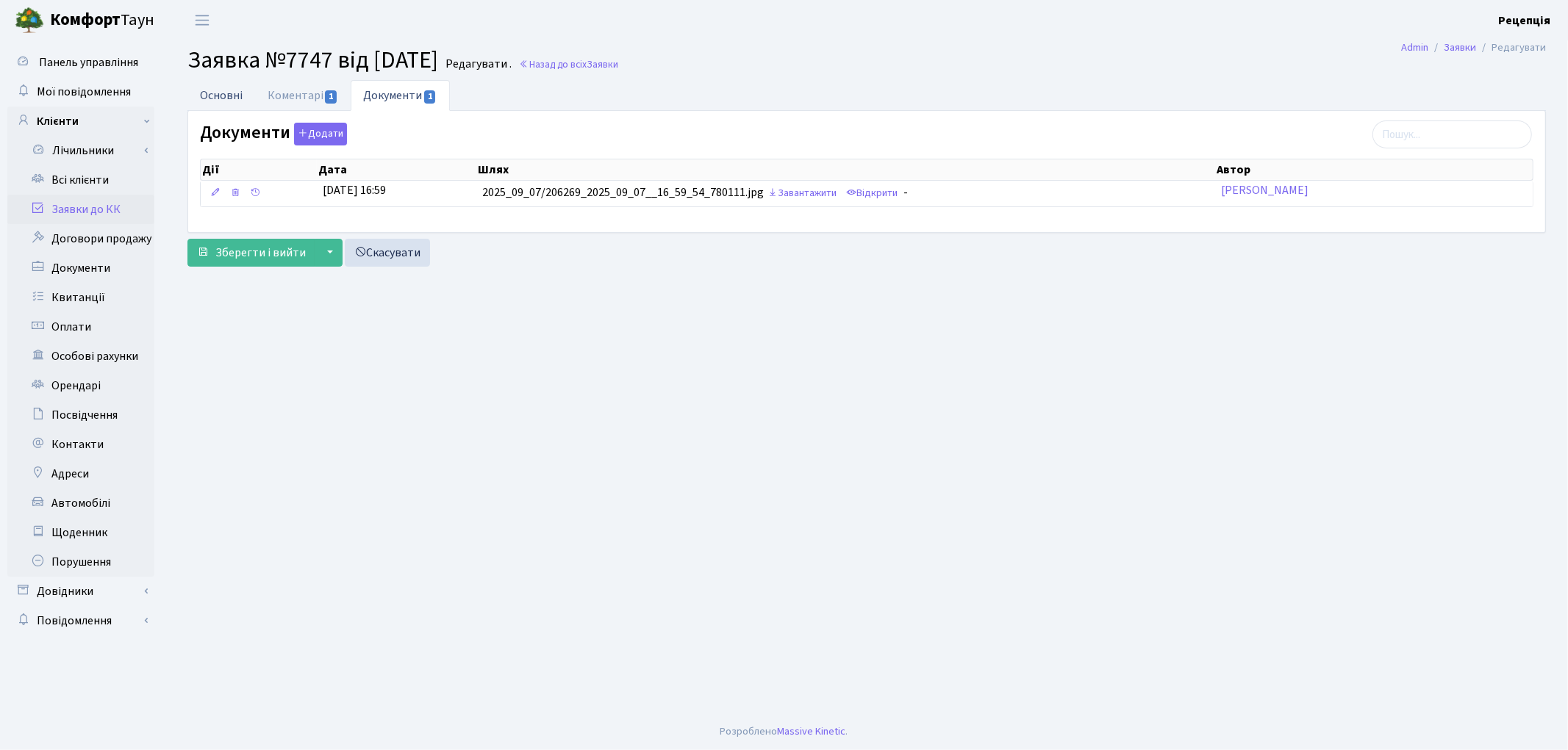
click at [232, 90] on link "Основні" at bounding box center [221, 95] width 68 height 31
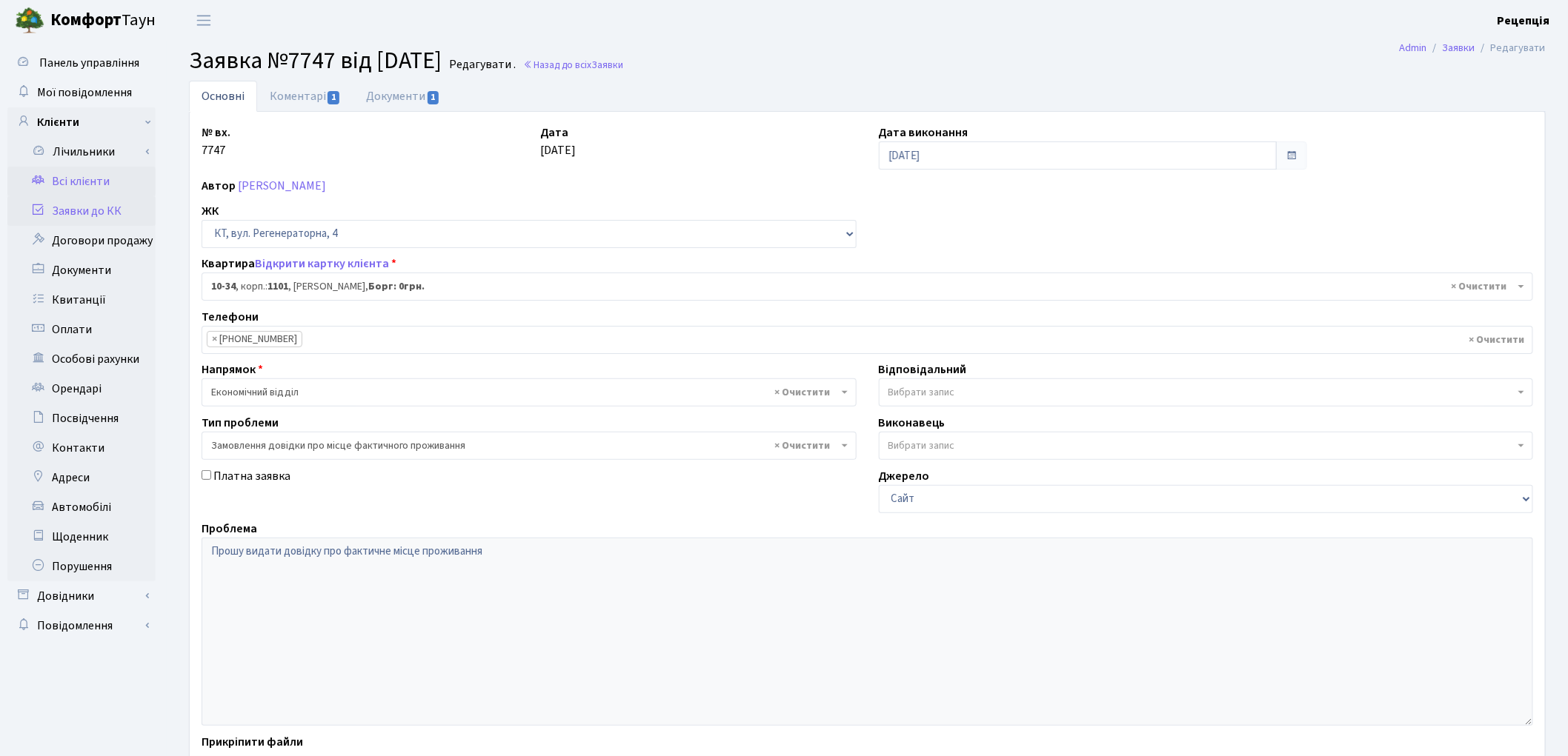
click at [79, 182] on link "Всі клієнти" at bounding box center [81, 181] width 149 height 30
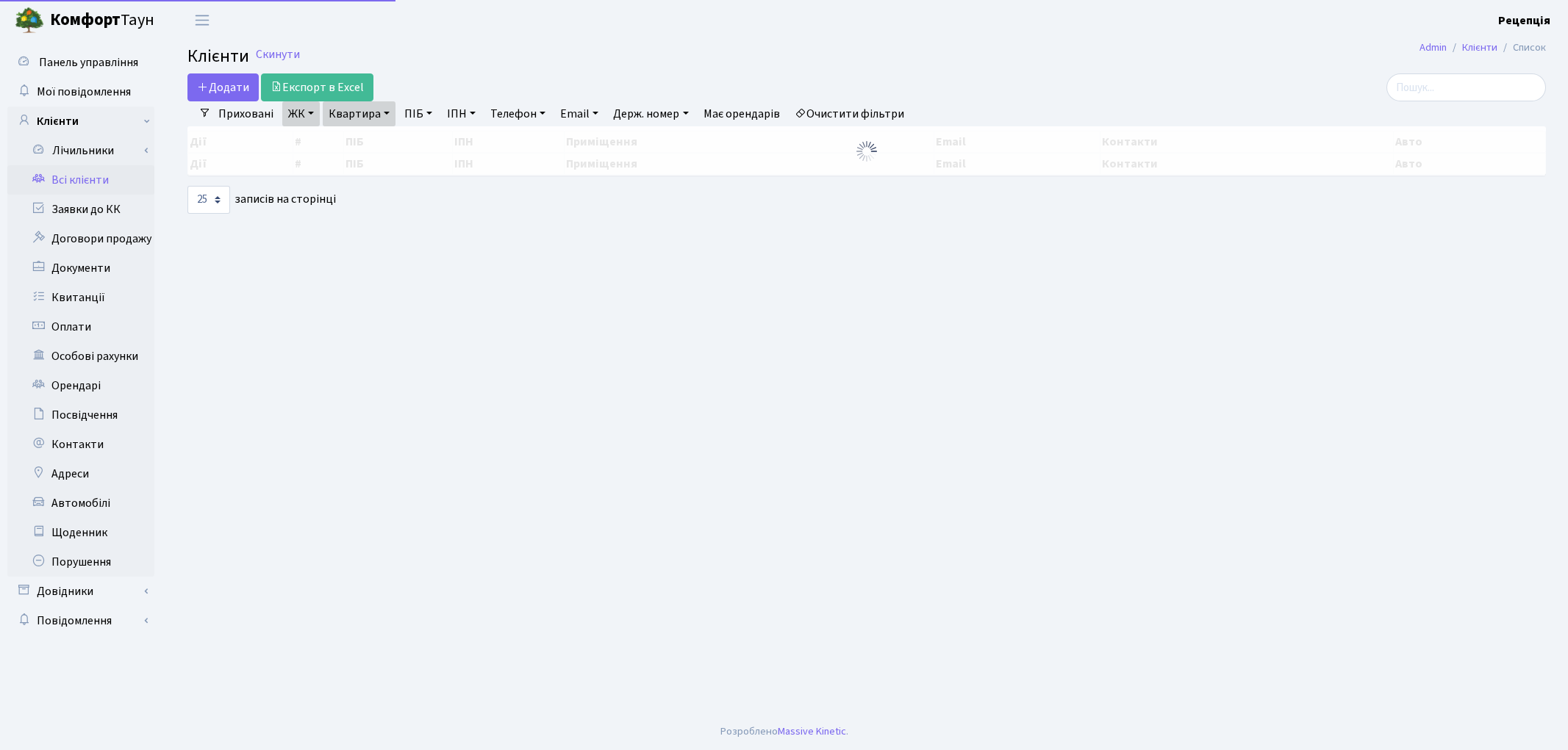
select select "25"
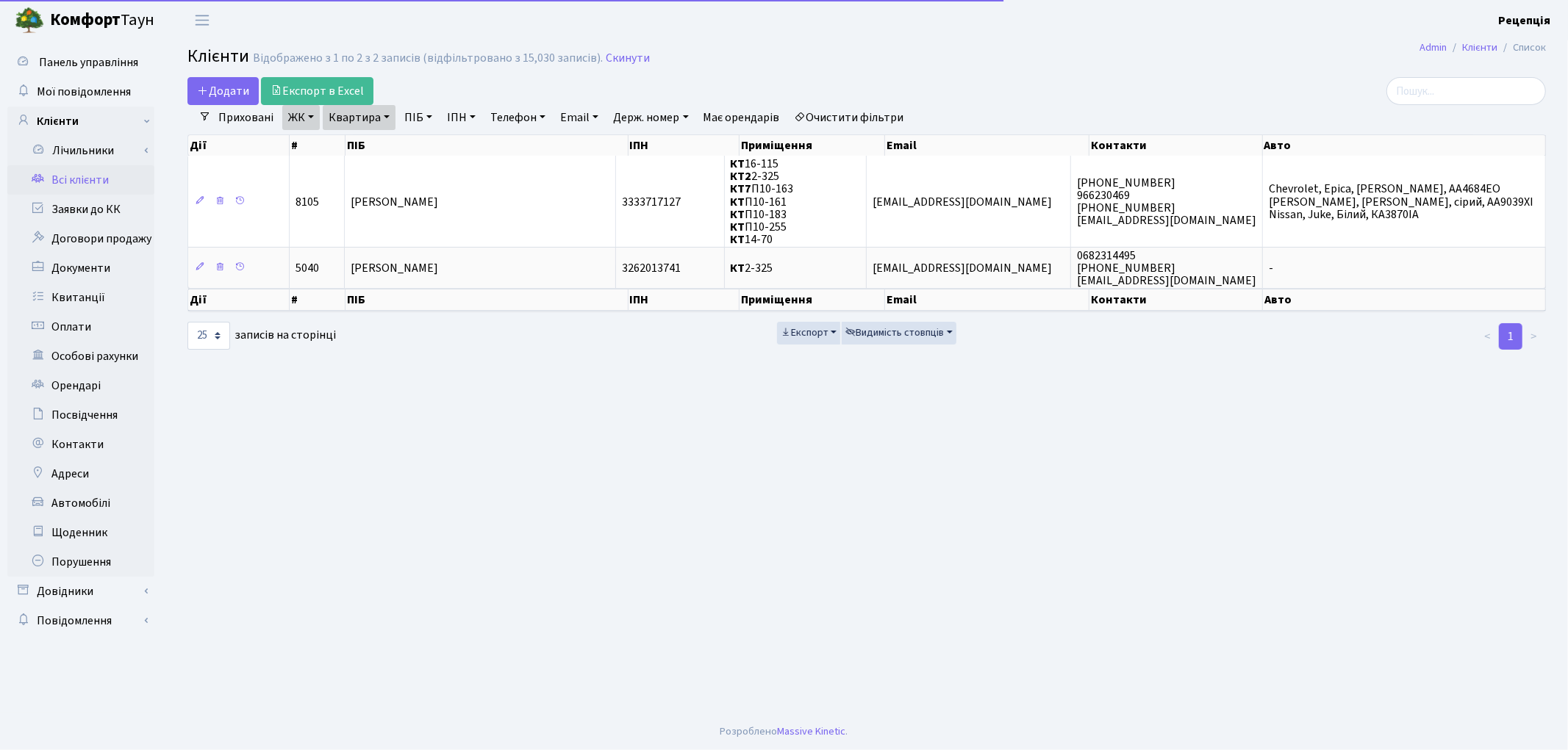
click at [840, 115] on link "Очистити фільтри" at bounding box center [849, 117] width 121 height 25
